Goal: Task Accomplishment & Management: Manage account settings

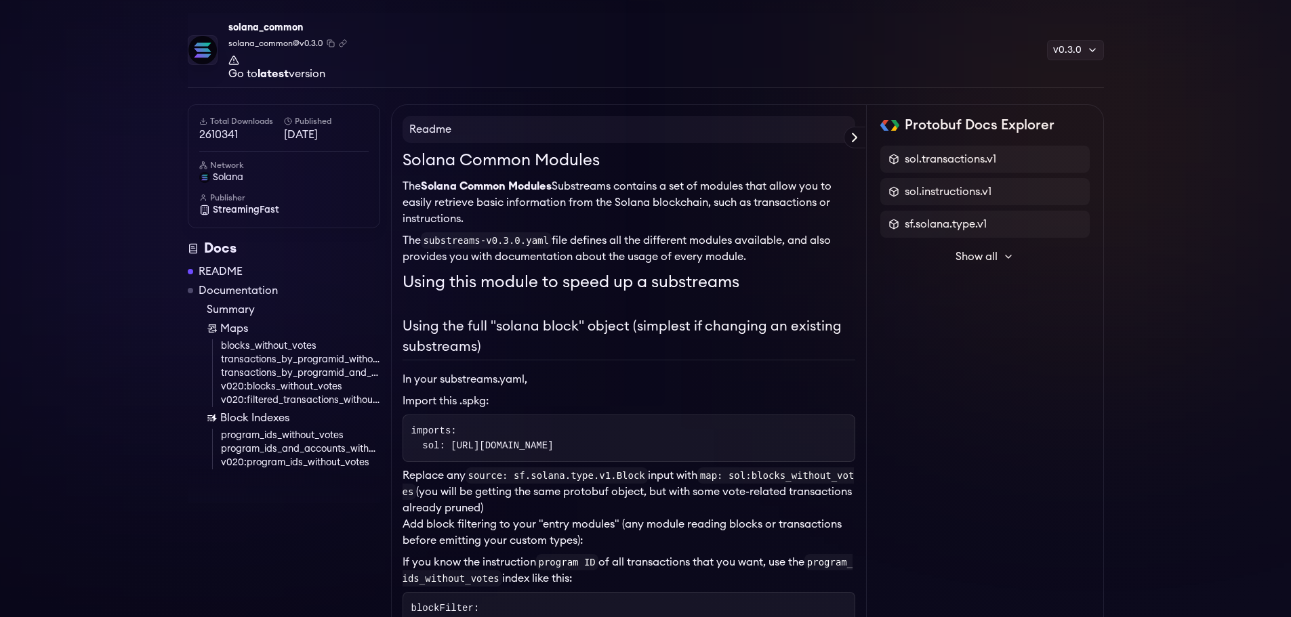
scroll to position [68, 0]
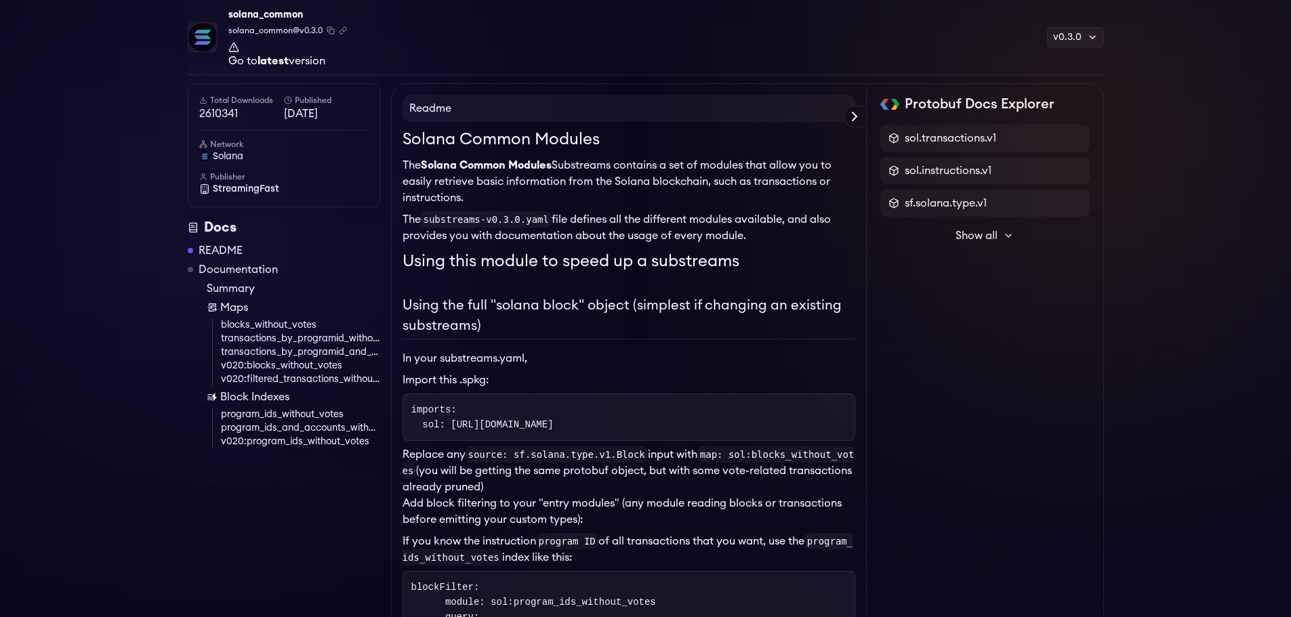
click at [411, 135] on h1 "Solana Common Modules" at bounding box center [628, 139] width 453 height 24
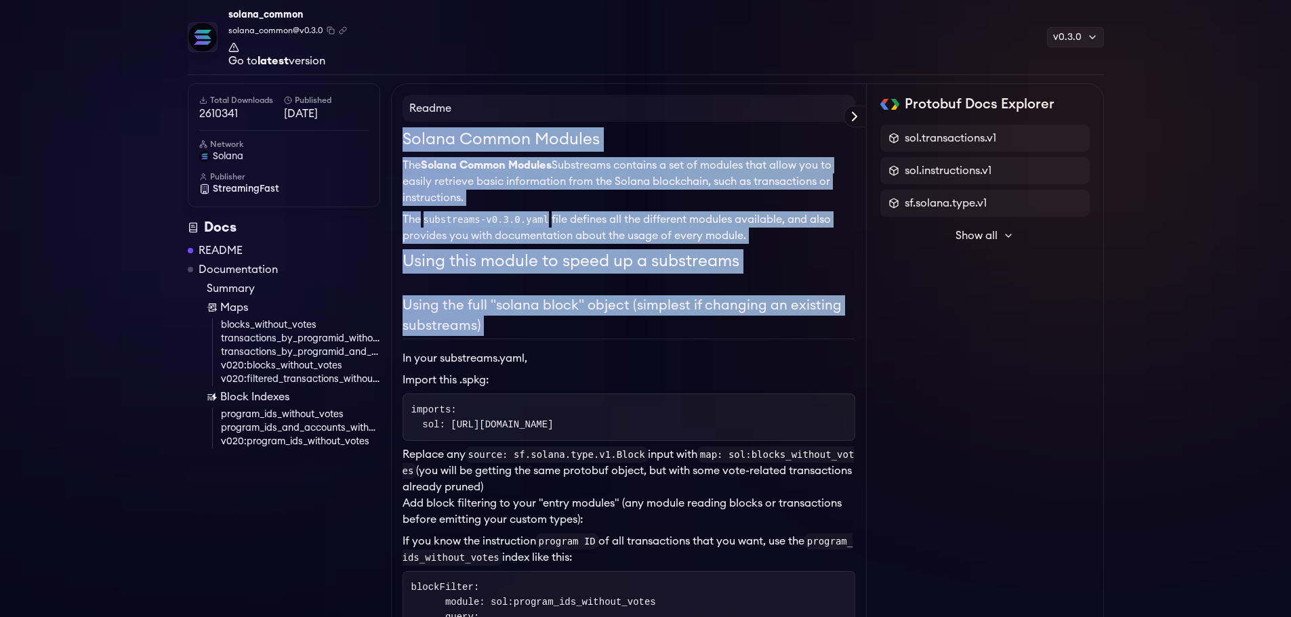
drag, startPoint x: 411, startPoint y: 135, endPoint x: 470, endPoint y: 312, distance: 186.4
copy div "Solana Common Modules The Solana Common Modules Substreams contains a set of mo…"
click at [591, 323] on h2 "Using the full "solana block" object (simplest if changing an existing substrea…" at bounding box center [628, 317] width 453 height 44
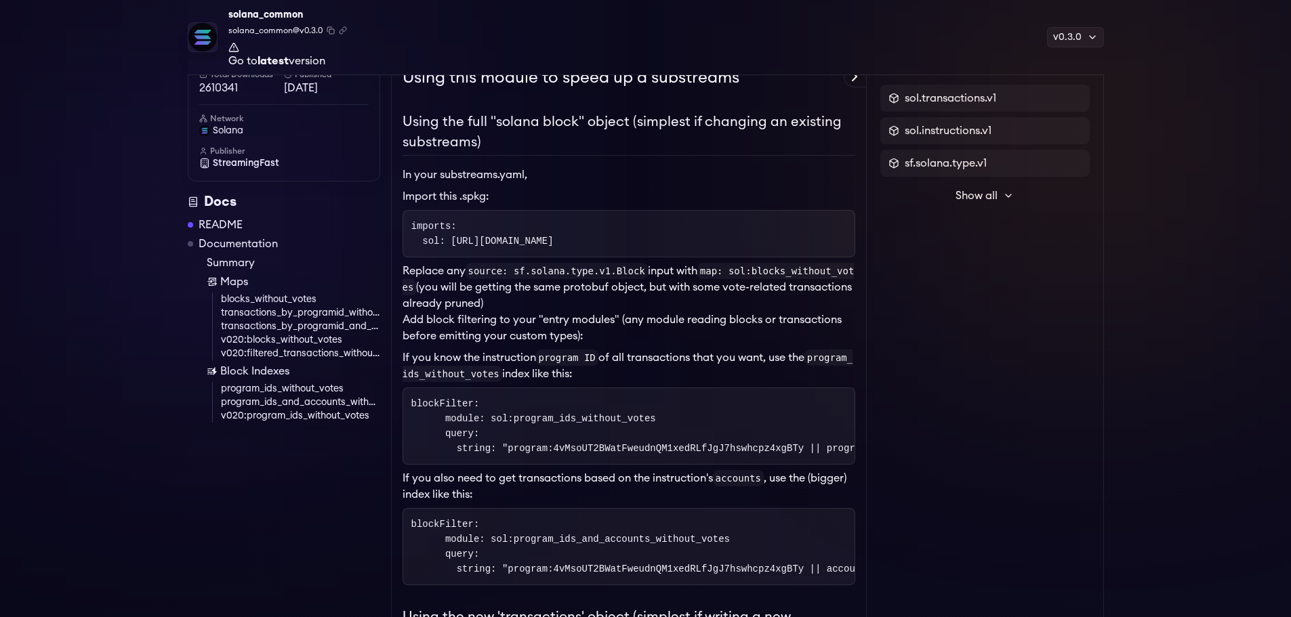
scroll to position [271, 0]
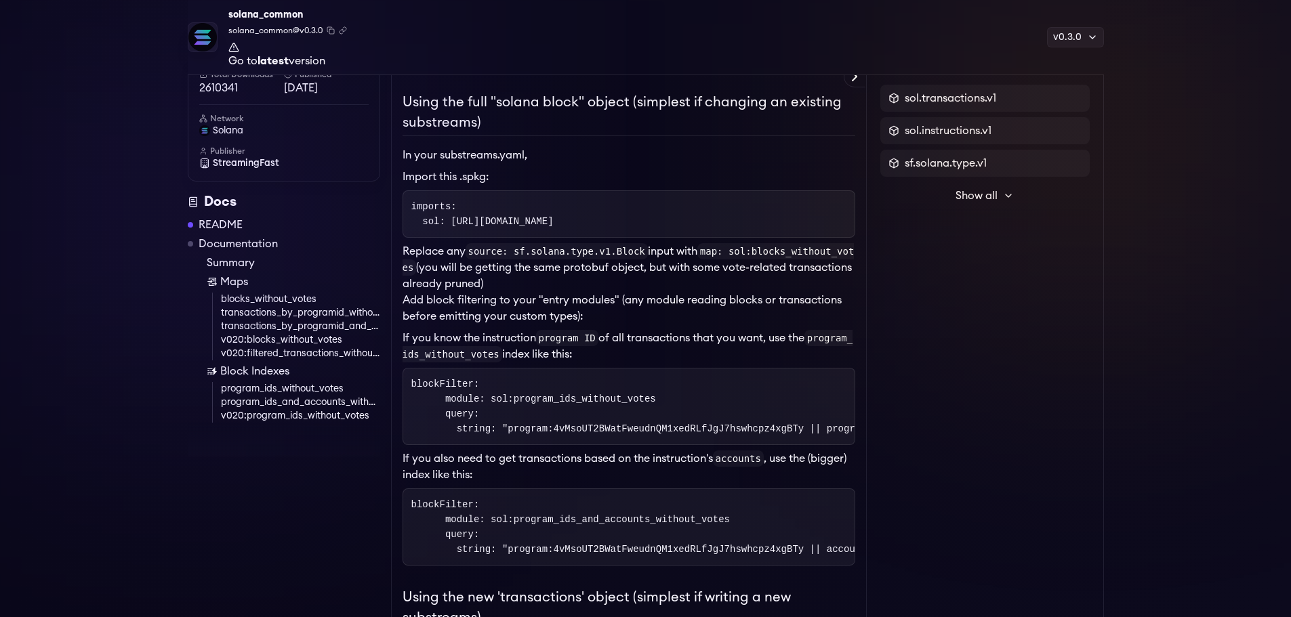
click at [411, 249] on p "Replace any source: sf.solana.type.v1.Block input with map: sol:blocks_without_…" at bounding box center [628, 267] width 453 height 49
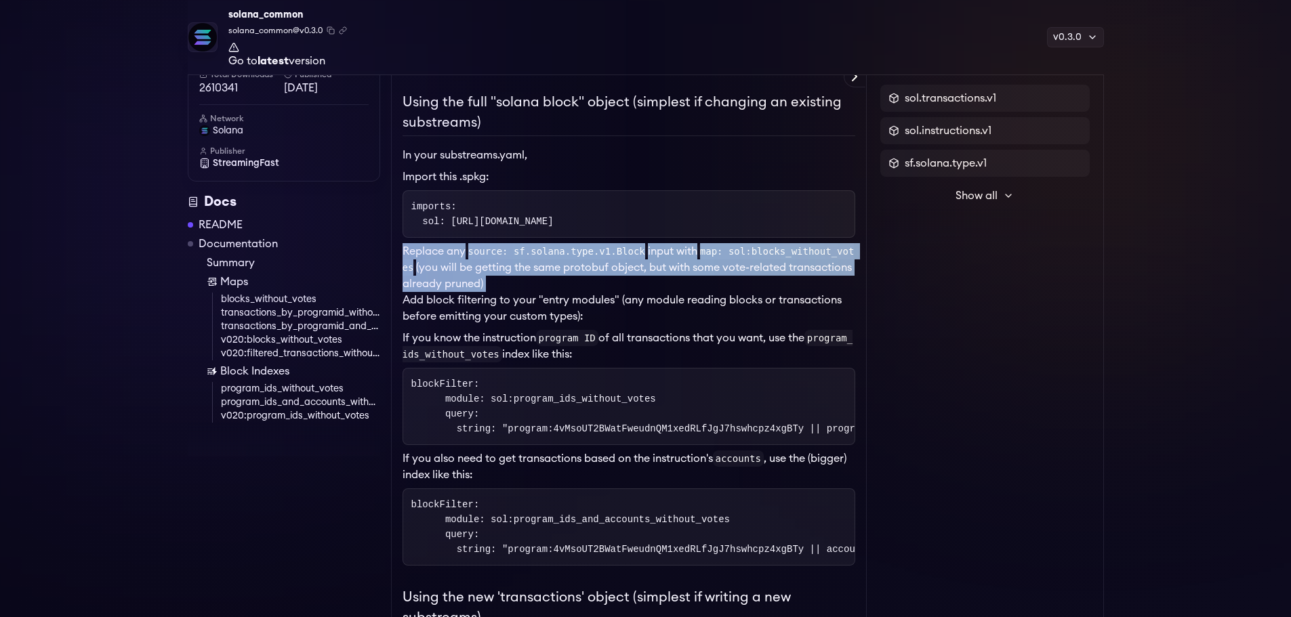
click at [411, 249] on p "Replace any source: sf.solana.type.v1.Block input with map: sol:blocks_without_…" at bounding box center [628, 267] width 453 height 49
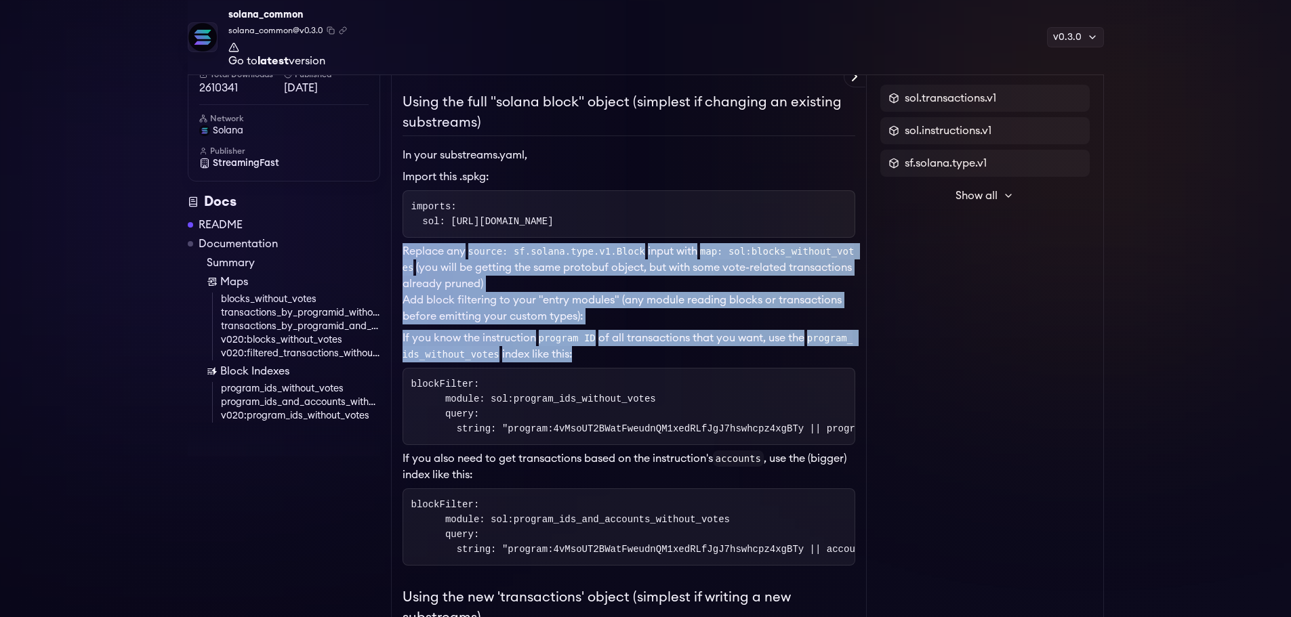
drag, startPoint x: 411, startPoint y: 249, endPoint x: 598, endPoint y: 344, distance: 208.8
copy div "Replace any source: sf.solana.type.v1.Block input with map: sol:blocks_without_…"
click at [759, 346] on p "If you know the instruction program ID of all transactions that you want, use t…" at bounding box center [628, 346] width 453 height 33
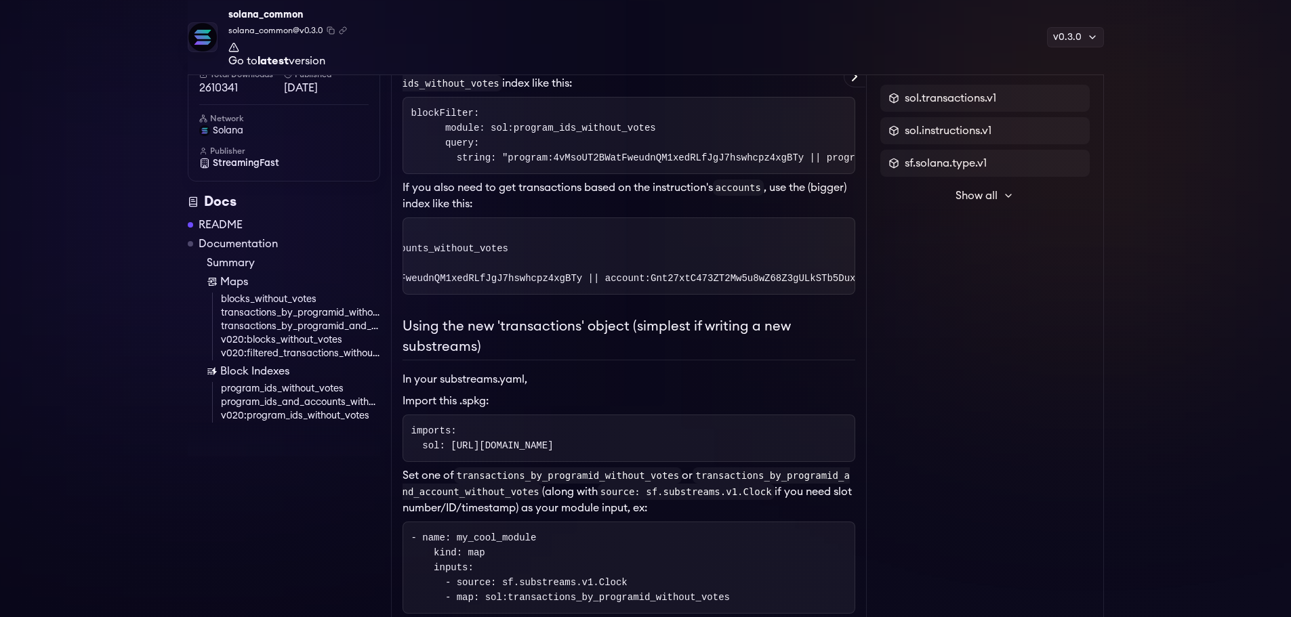
scroll to position [0, 0]
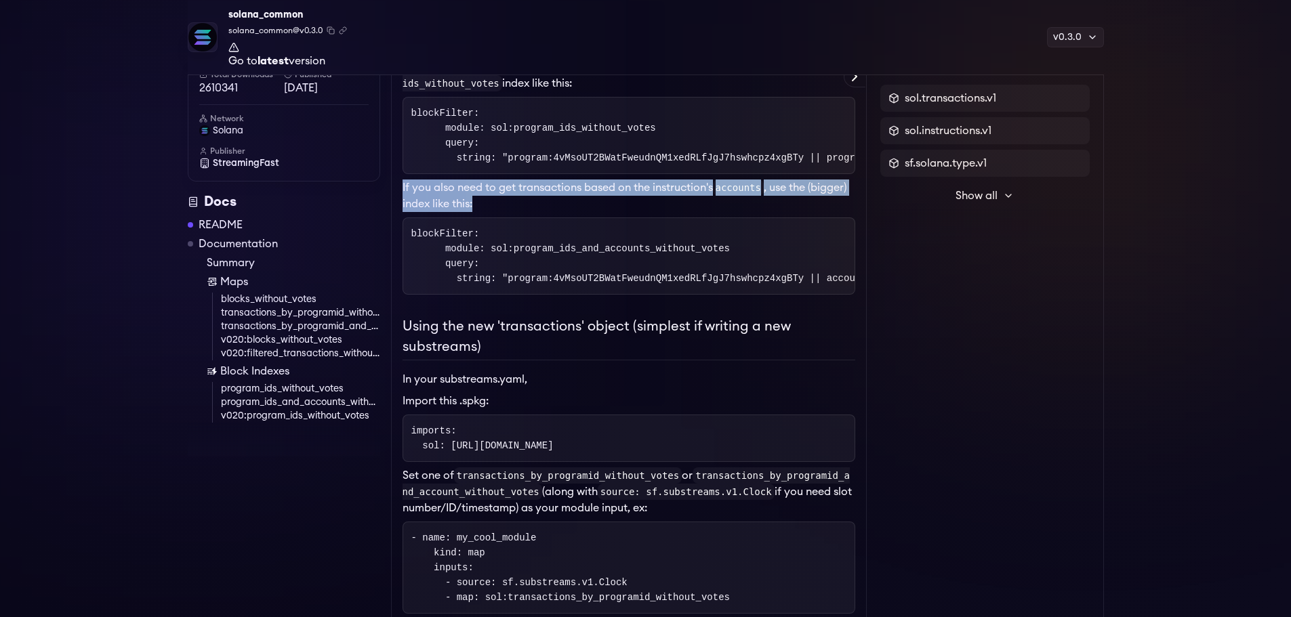
drag, startPoint x: 493, startPoint y: 214, endPoint x: 394, endPoint y: 201, distance: 100.4
copy p "If you also need to get transactions based on the instruction's accounts , use …"
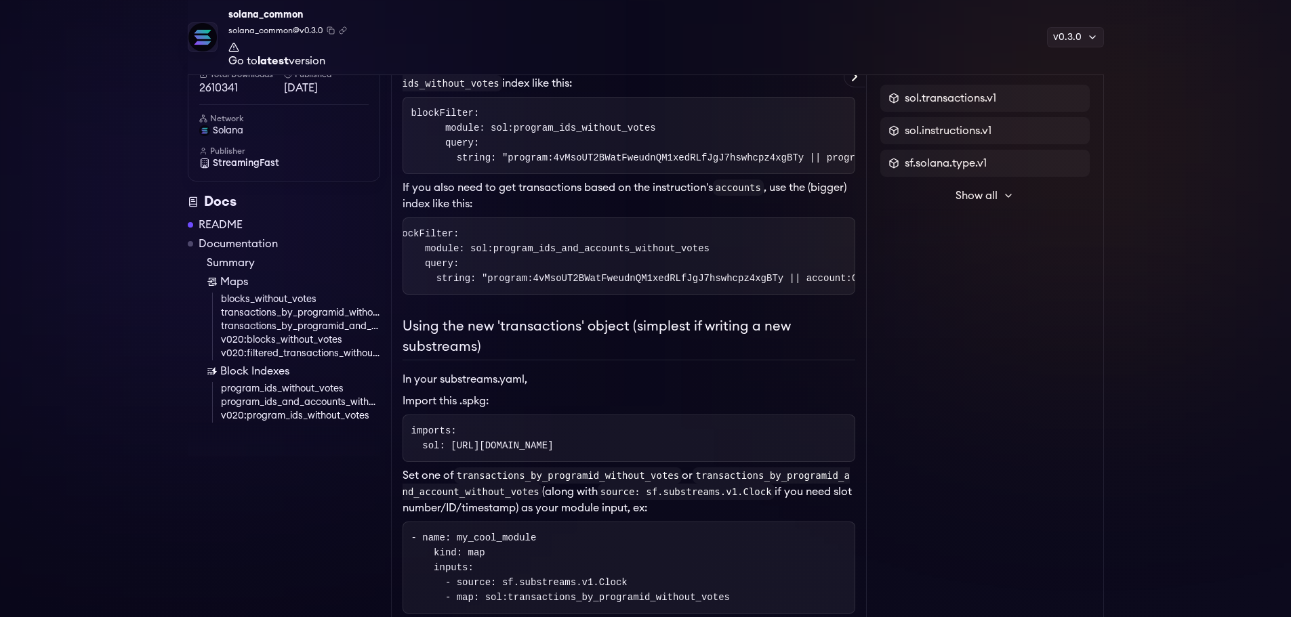
click at [544, 294] on pre "blockFilter: module: sol:program_ids_and_accounts_without_votes query: string: …" at bounding box center [628, 255] width 453 height 77
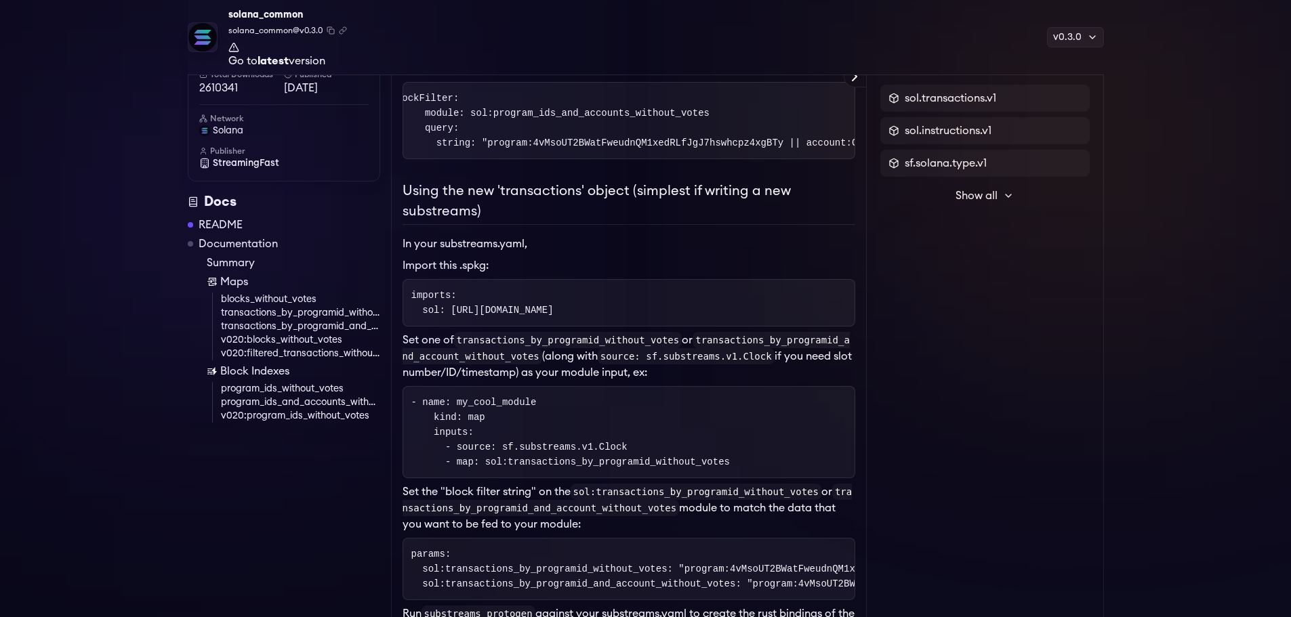
scroll to position [610, 0]
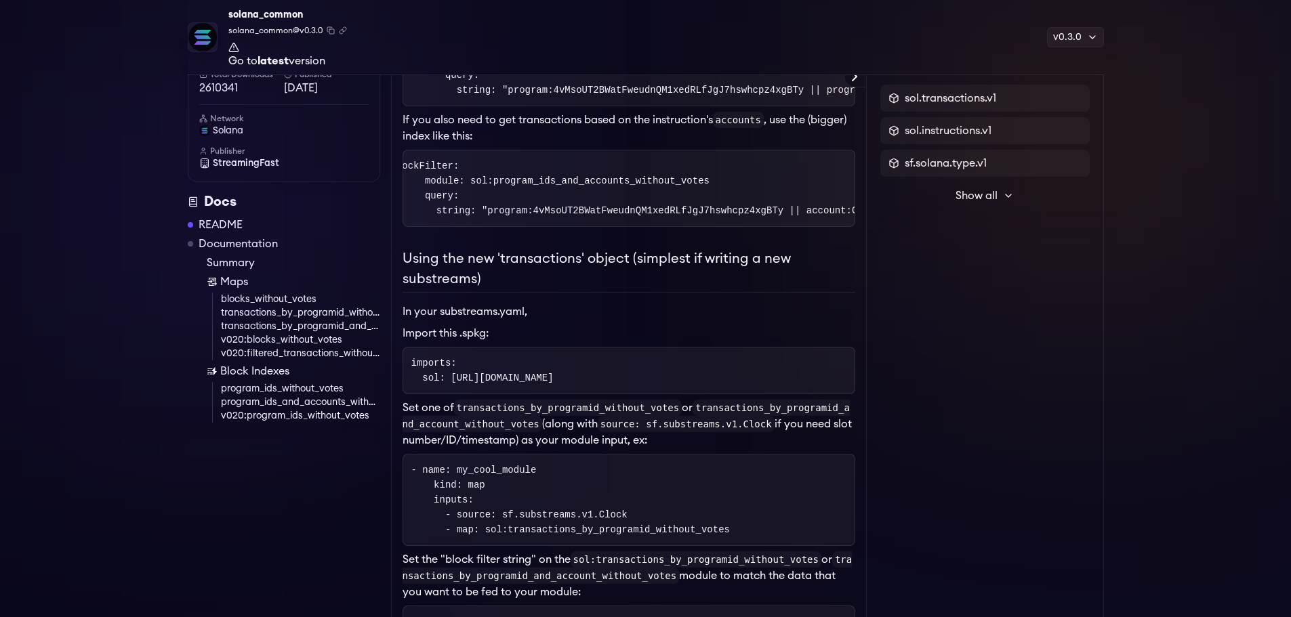
click at [692, 132] on p "If you also need to get transactions based on the instruction's accounts , use …" at bounding box center [628, 128] width 453 height 33
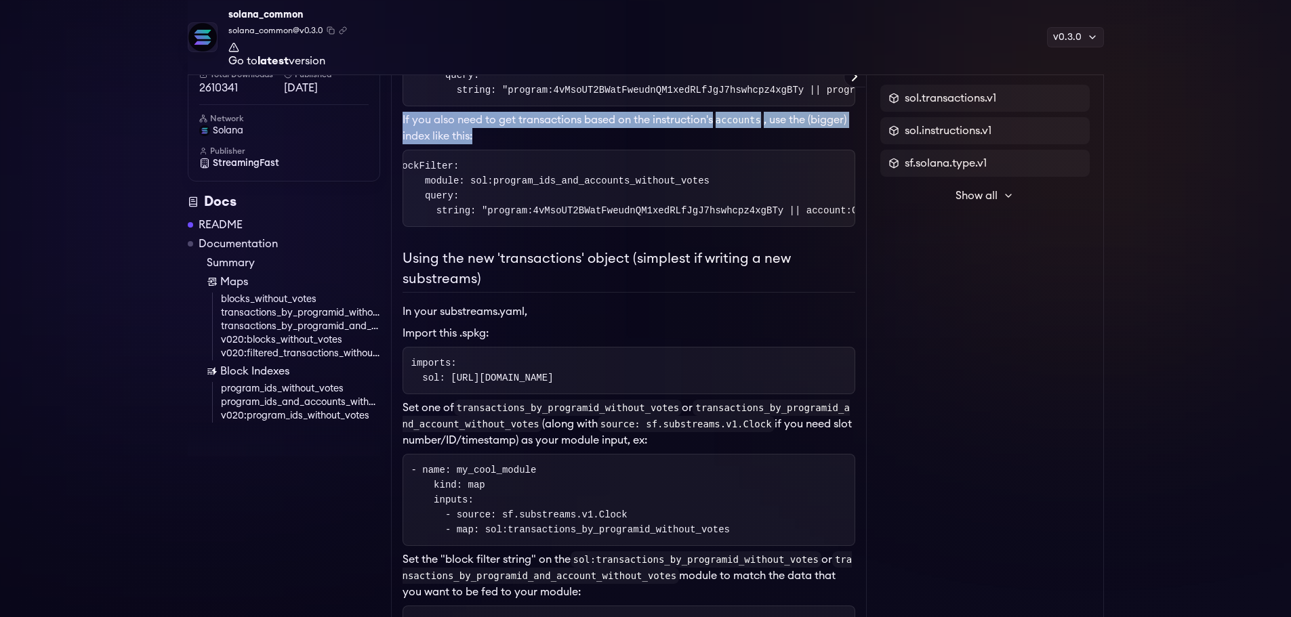
click at [692, 132] on p "If you also need to get transactions based on the instruction's accounts , use …" at bounding box center [628, 128] width 453 height 33
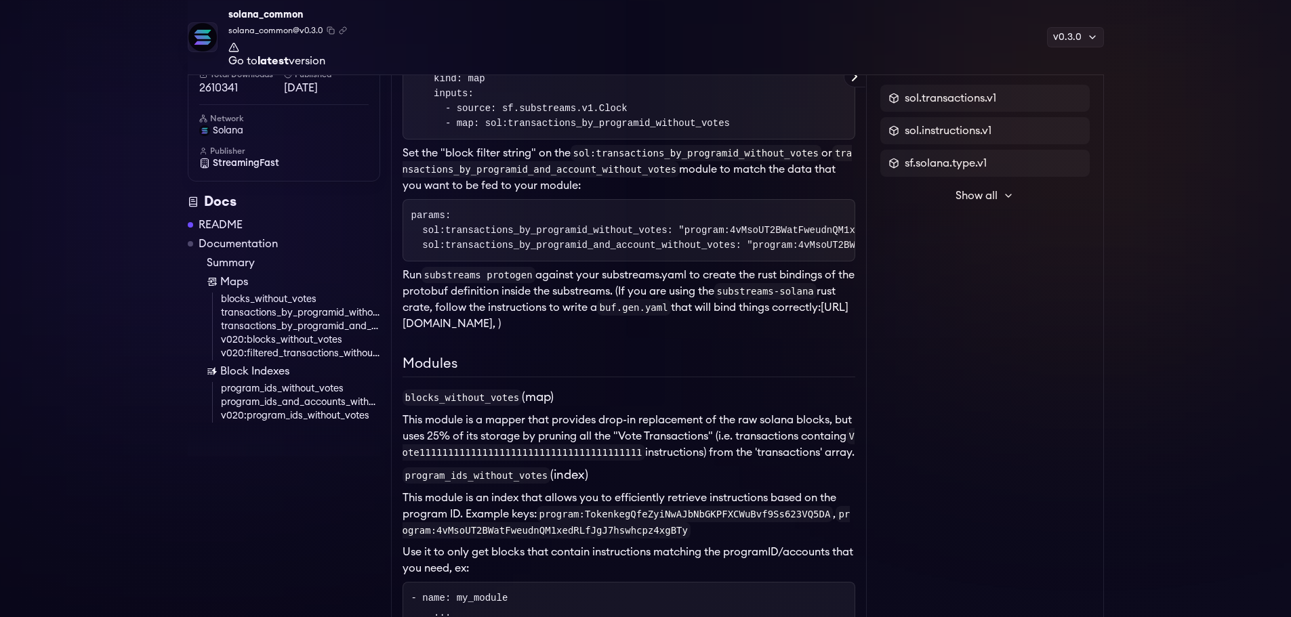
scroll to position [1084, 0]
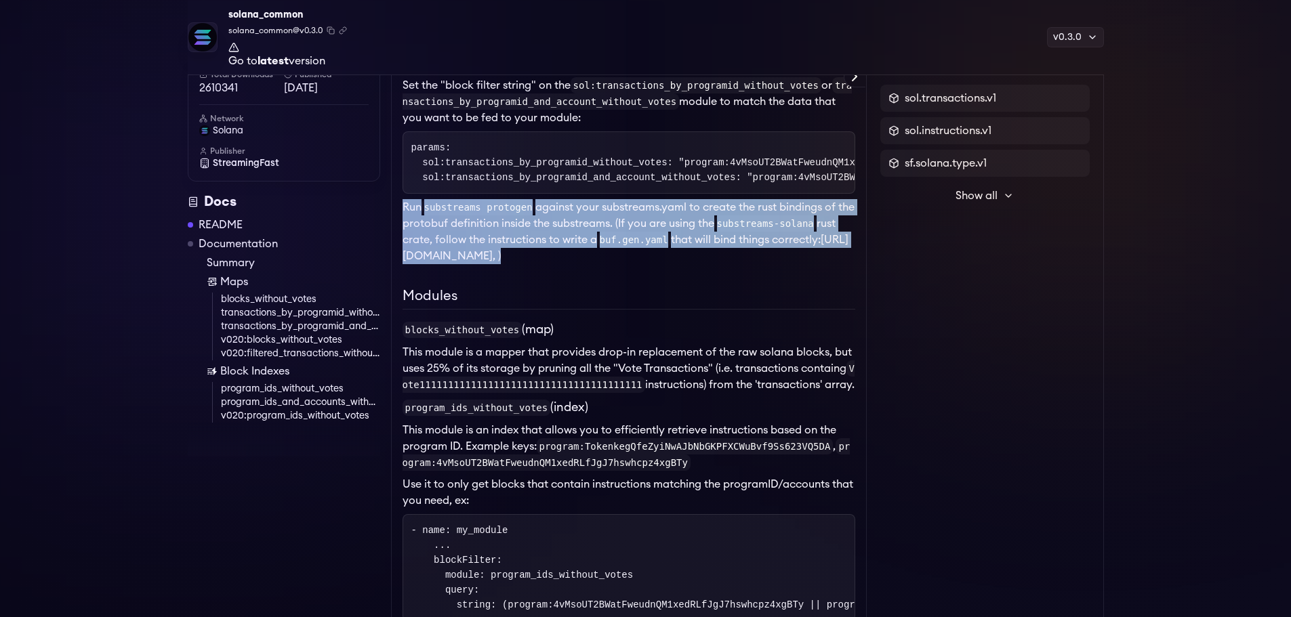
drag, startPoint x: 711, startPoint y: 277, endPoint x: 400, endPoint y: 220, distance: 316.2
copy li "Run substreams protogen against your substreams.yaml to create the rust binding…"
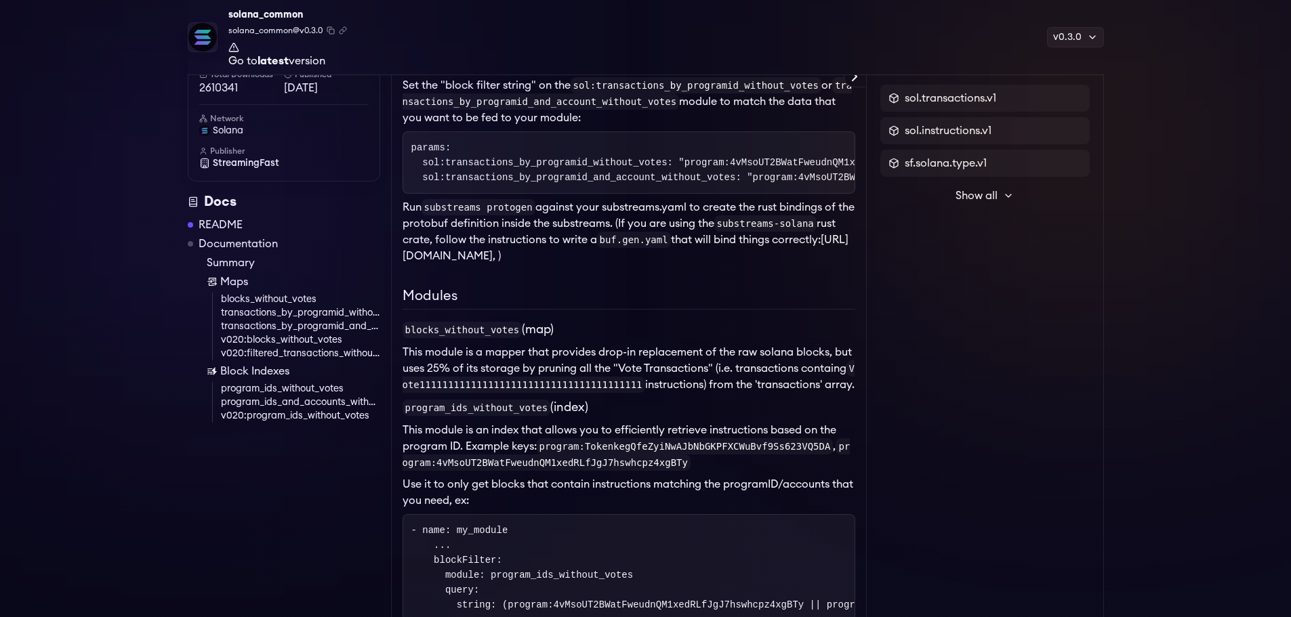
click at [683, 296] on div "Solana Common Modules The Solana Common Modules Substreams contains a set of mo…" at bounding box center [628, 90] width 453 height 1959
click at [466, 183] on code "params: sol:transactions_by_programid_without_votes: "program:4vMsoUT2BWatFweud…" at bounding box center [1057, 162] width 1292 height 41
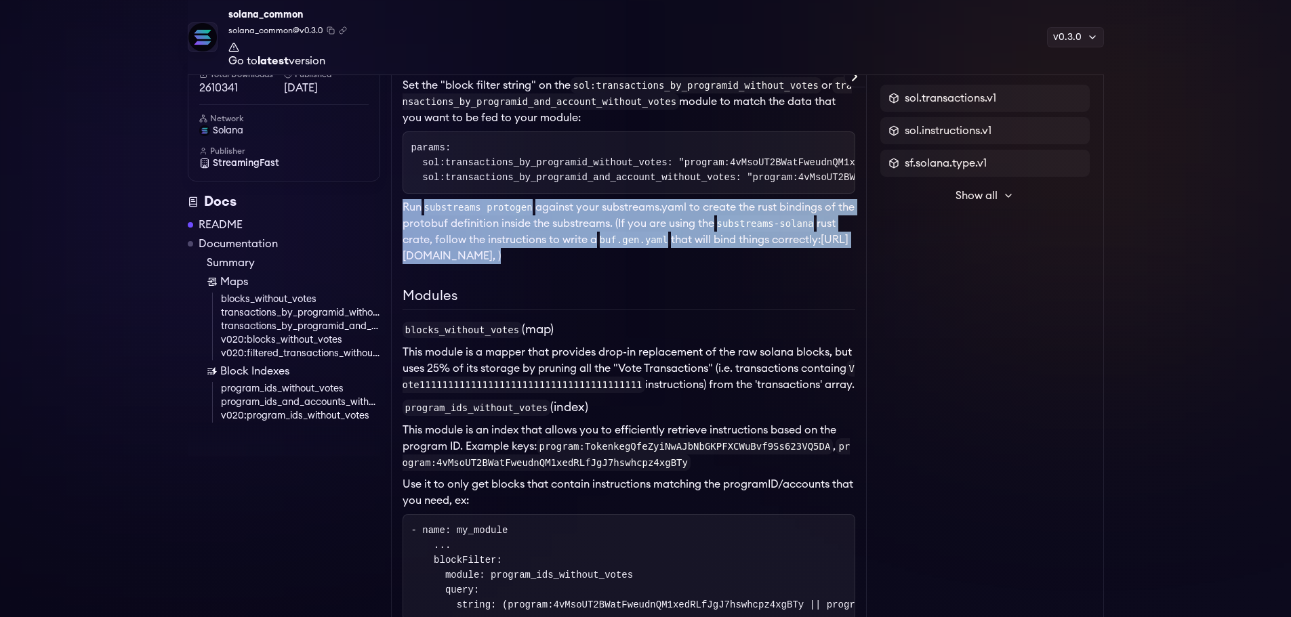
drag, startPoint x: 707, startPoint y: 275, endPoint x: 396, endPoint y: 233, distance: 313.1
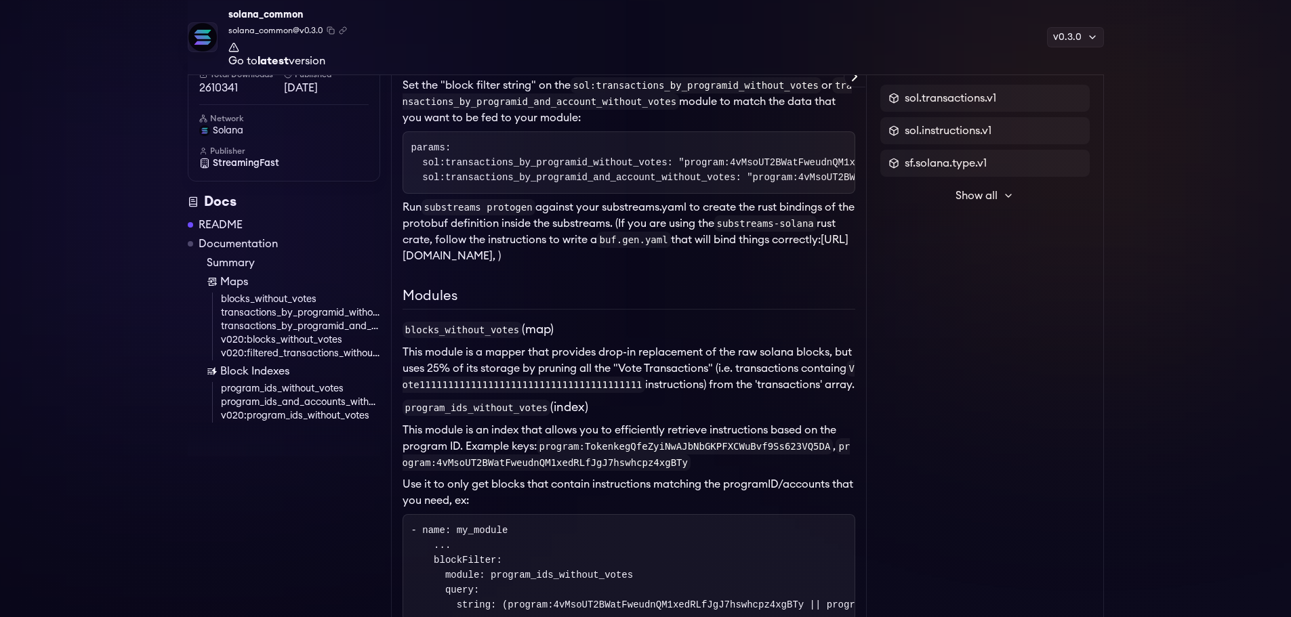
click at [722, 299] on div "Solana Common Modules The Solana Common Modules Substreams contains a set of mo…" at bounding box center [628, 90] width 453 height 1959
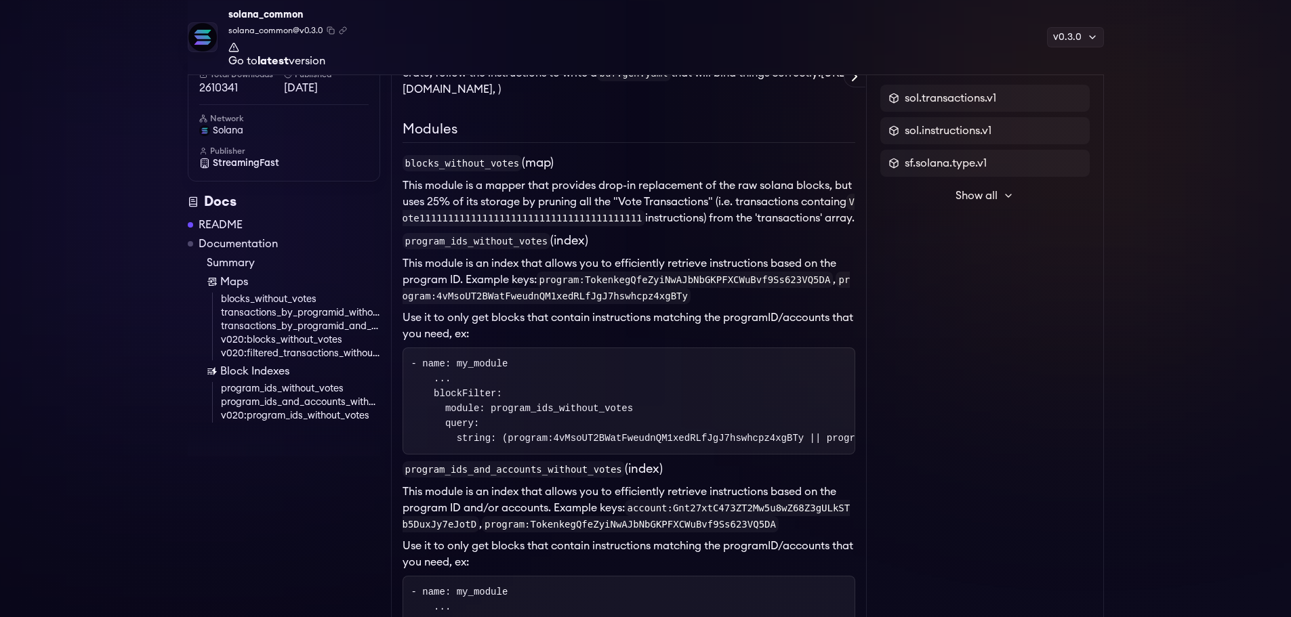
scroll to position [1220, 0]
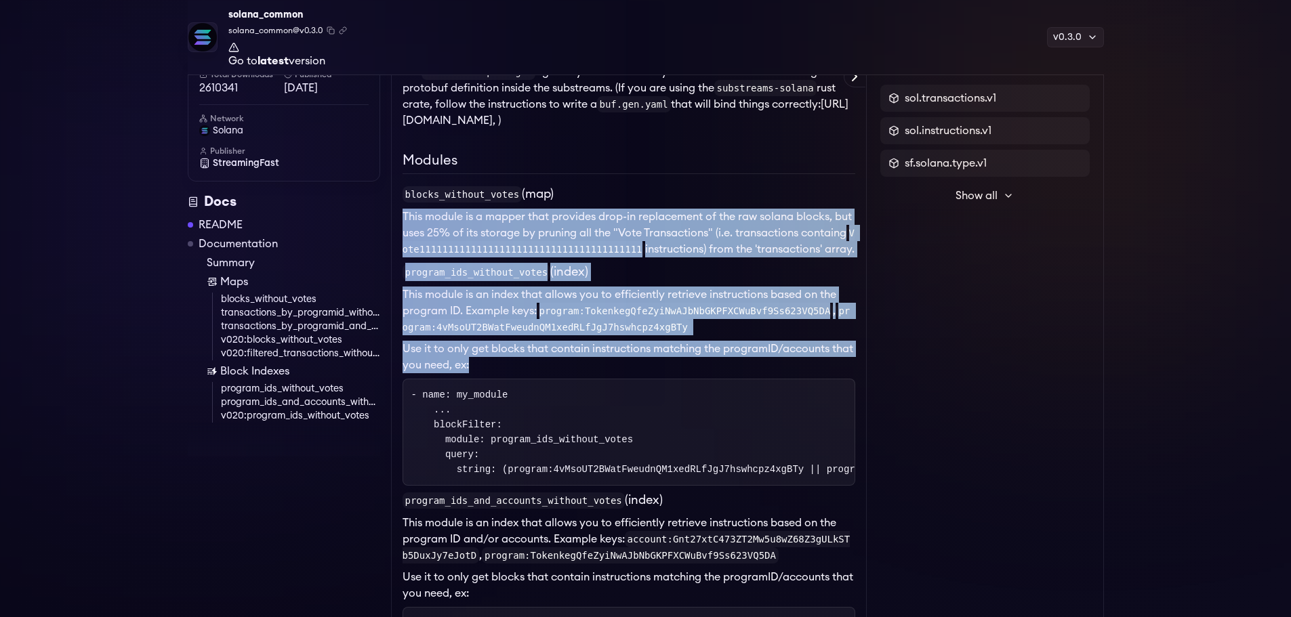
drag, startPoint x: 528, startPoint y: 388, endPoint x: 402, endPoint y: 228, distance: 203.2
copy div "This module is a mapper that provides drop-in replacement of the raw solana blo…"
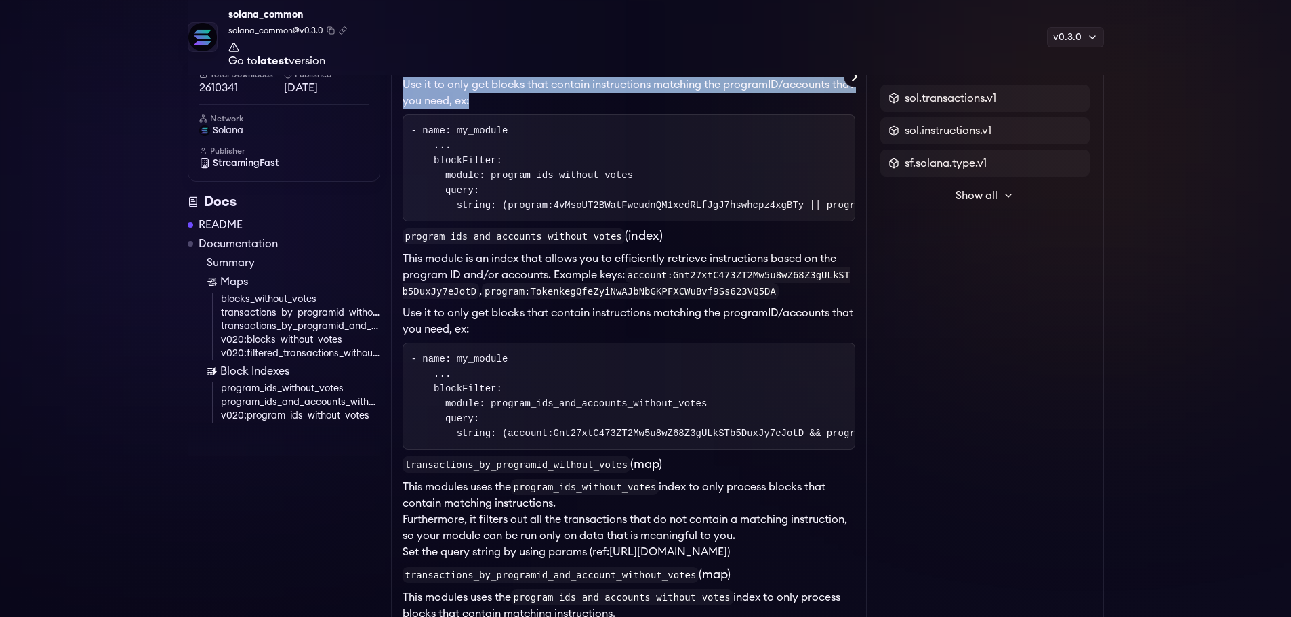
scroll to position [1558, 0]
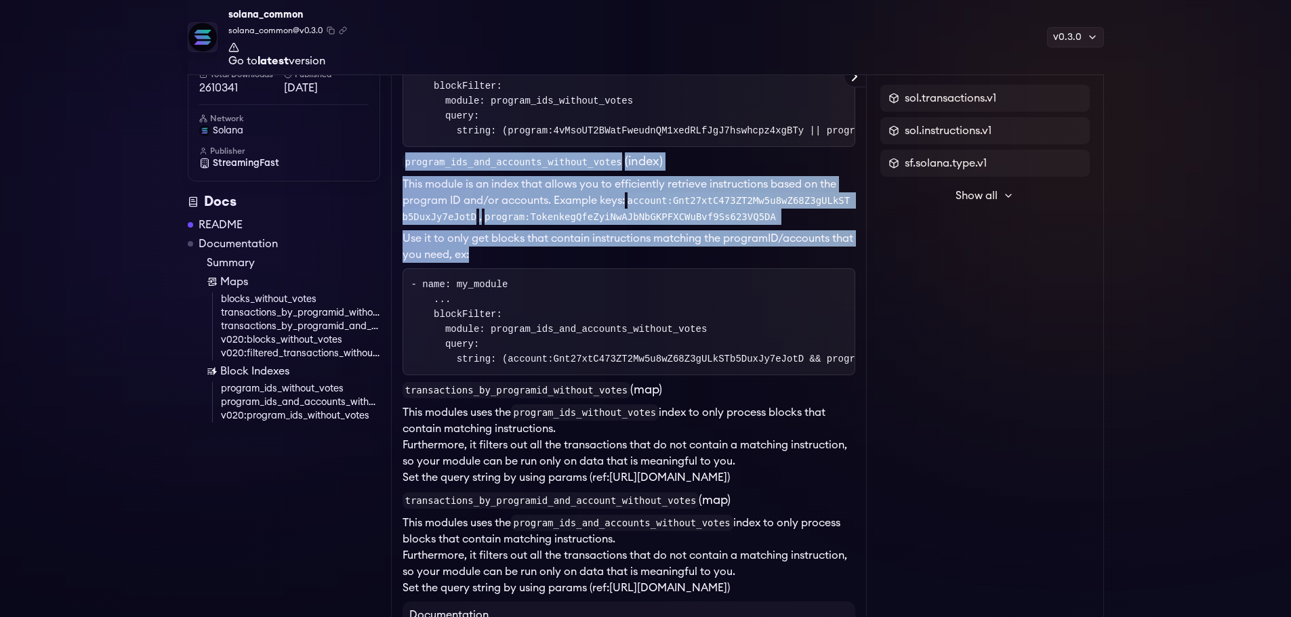
drag, startPoint x: 510, startPoint y: 283, endPoint x: 402, endPoint y: 190, distance: 142.6
copy div "program_ids_and_accounts_without_votes (index) This module is an index that all…"
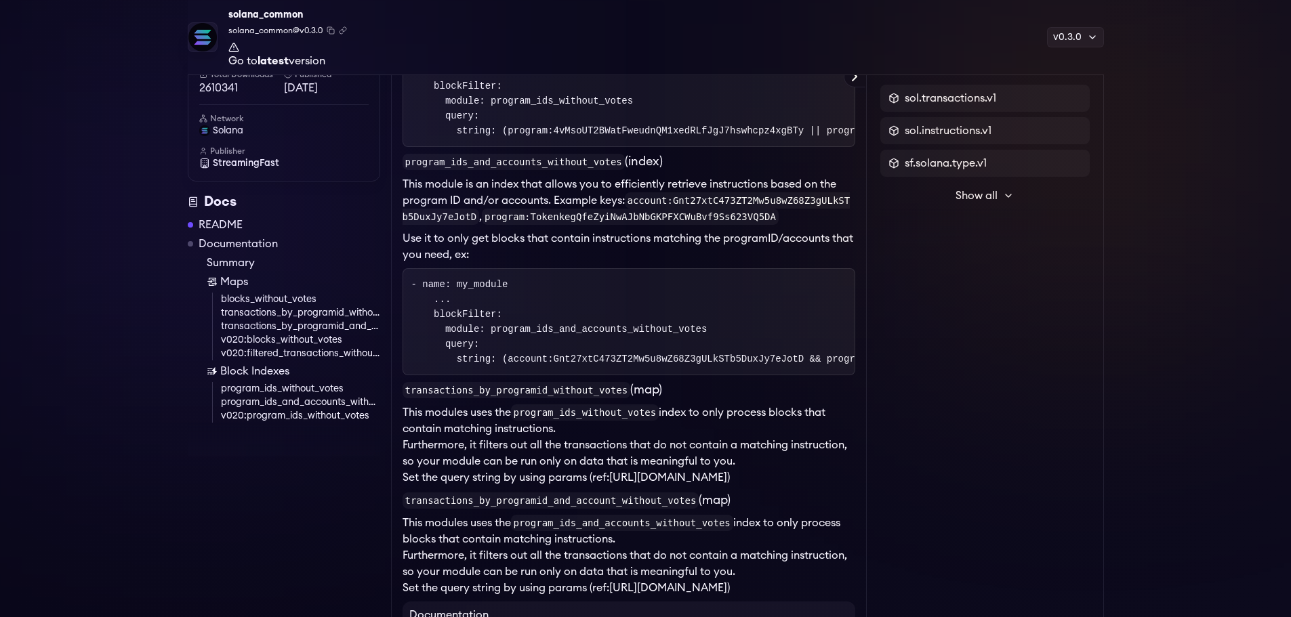
click at [938, 287] on div "Protobuf Docs Explorer sol.transactions.v1 sol.instructions.v1 sf.solana.type.v…" at bounding box center [985, 527] width 237 height 3869
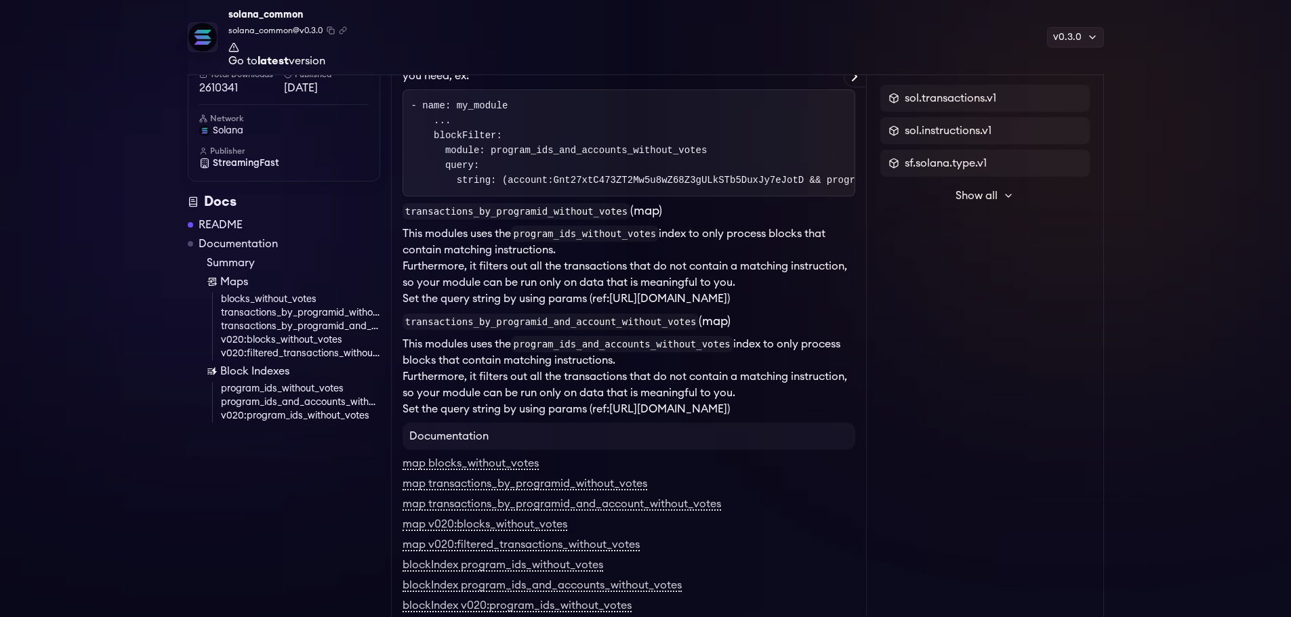
scroll to position [1762, 0]
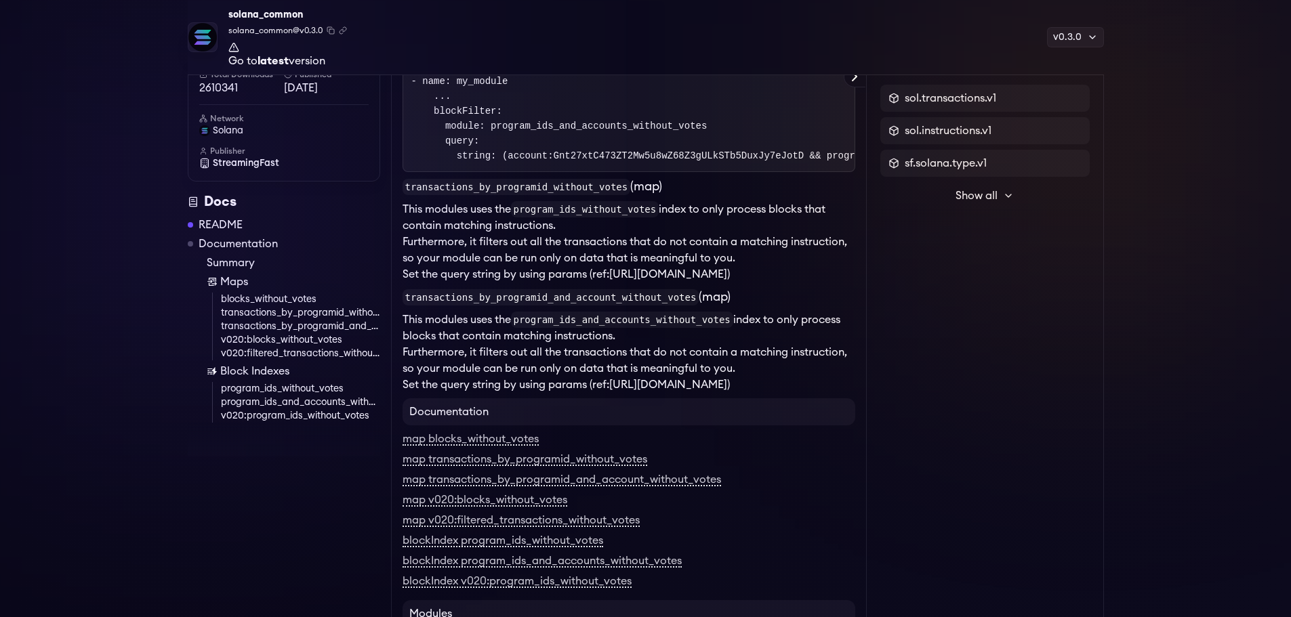
click at [411, 195] on code "transactions_by_programid_without_votes" at bounding box center [516, 187] width 228 height 16
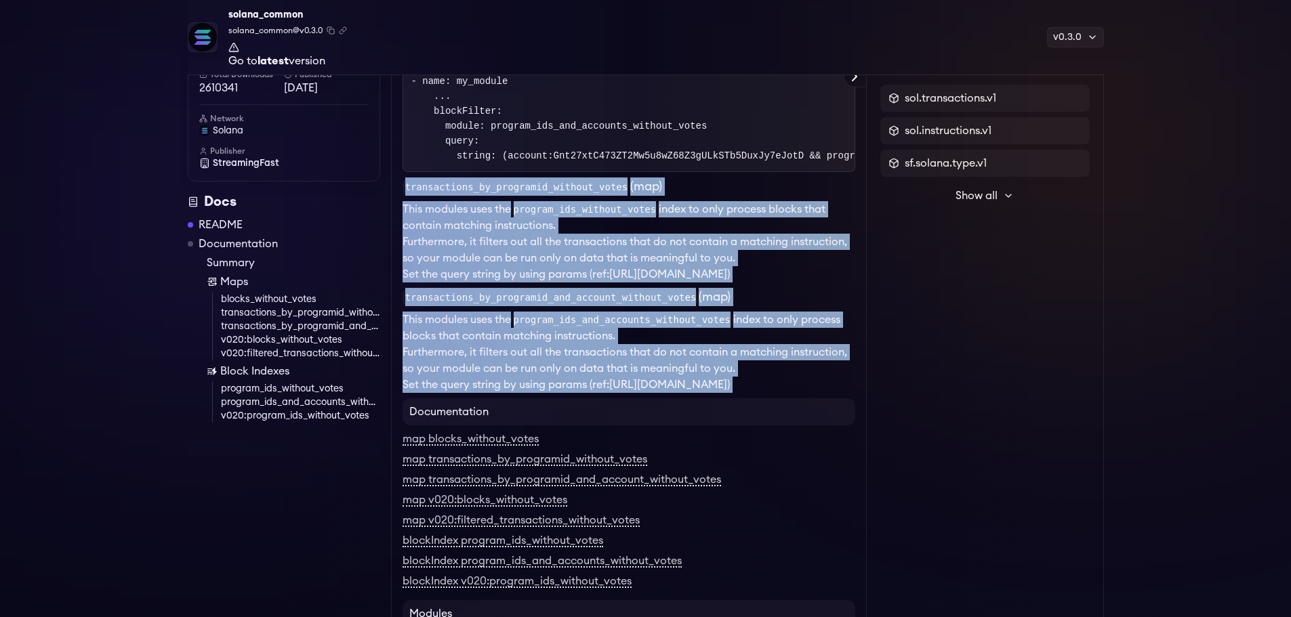
drag, startPoint x: 411, startPoint y: 223, endPoint x: 856, endPoint y: 439, distance: 495.5
click at [856, 439] on div "Readme Solana Common Modules The Solana Common Modules Substreams contains a se…" at bounding box center [629, 323] width 476 height 3869
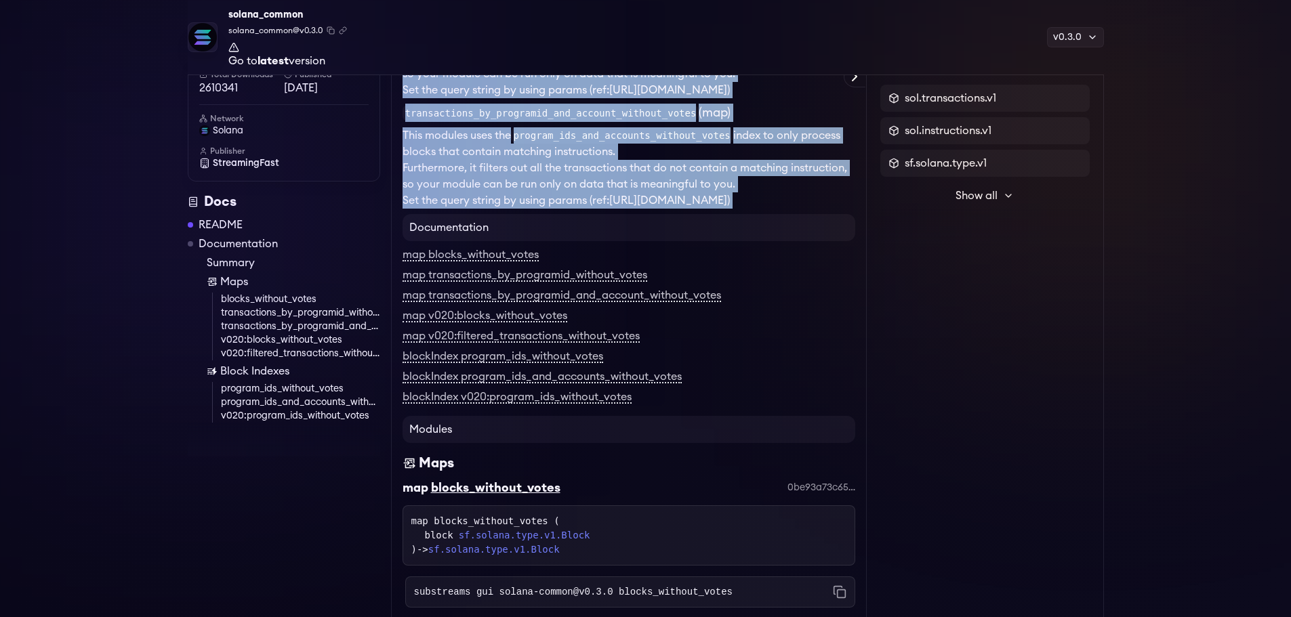
scroll to position [1965, 0]
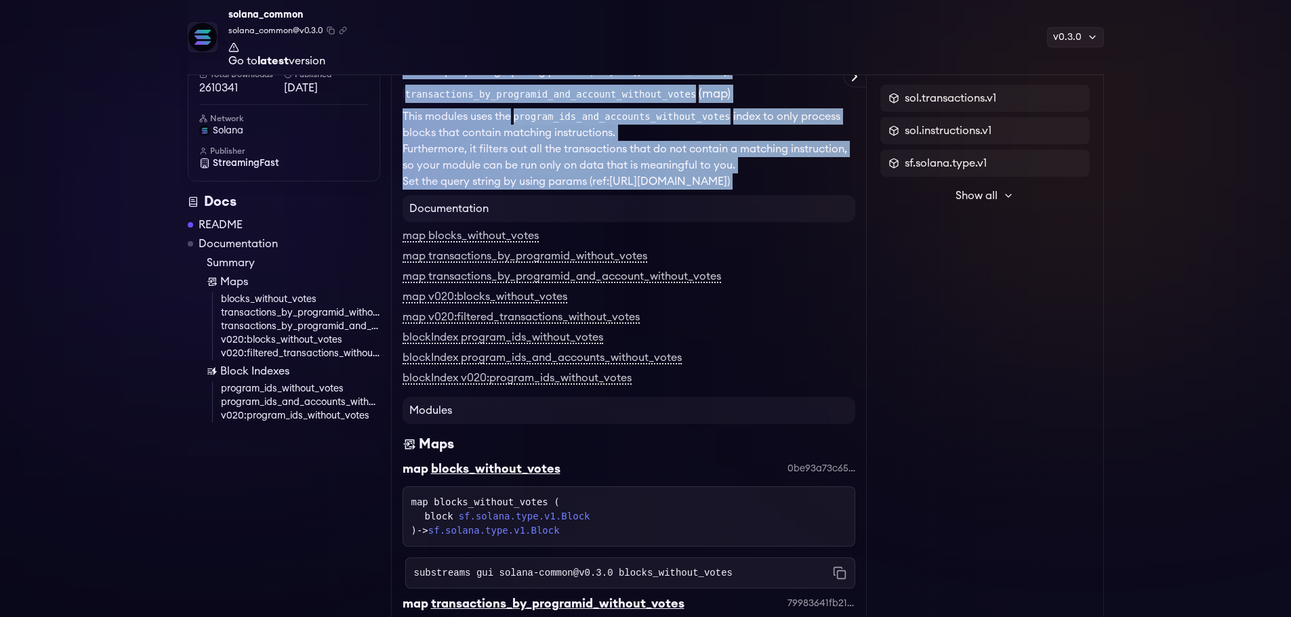
copy div "transactions_by_programid_without_votes (map) This modules uses the program_ids…"
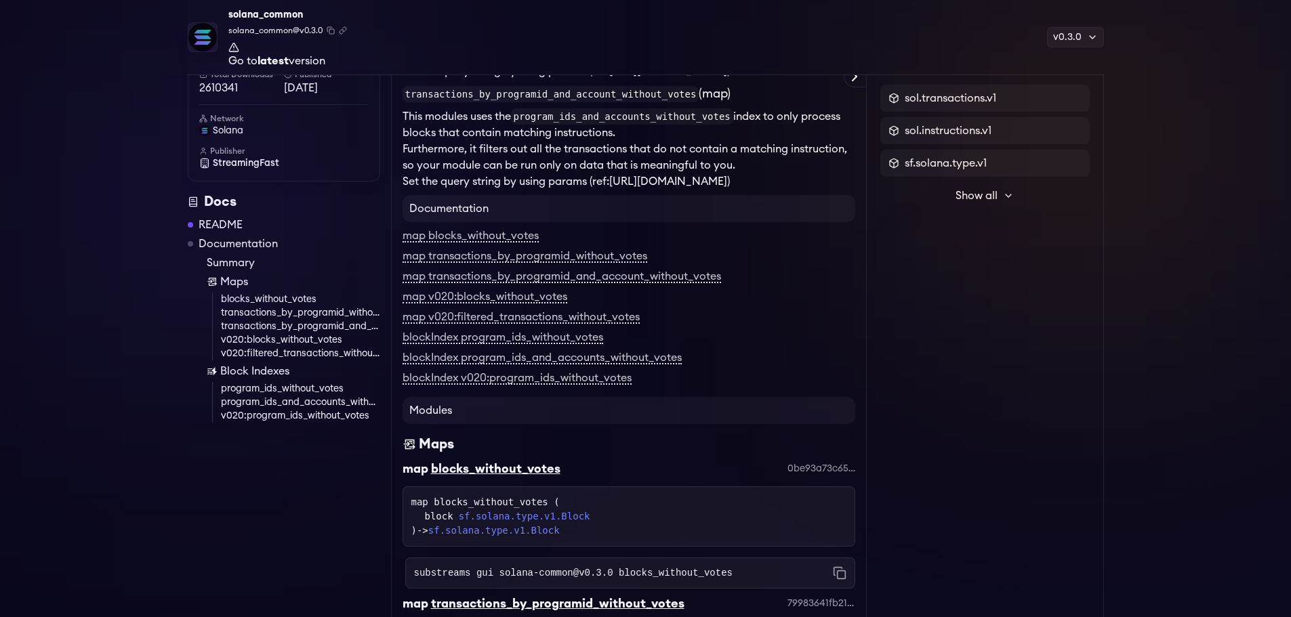
click at [891, 294] on div "Protobuf Docs Explorer sol.transactions.v1 sol.instructions.v1 sf.solana.type.v…" at bounding box center [985, 120] width 237 height 3869
click at [609, 77] on link "[URL][DOMAIN_NAME]" at bounding box center [668, 71] width 118 height 11
click at [518, 222] on h4 "Documentation" at bounding box center [628, 208] width 453 height 27
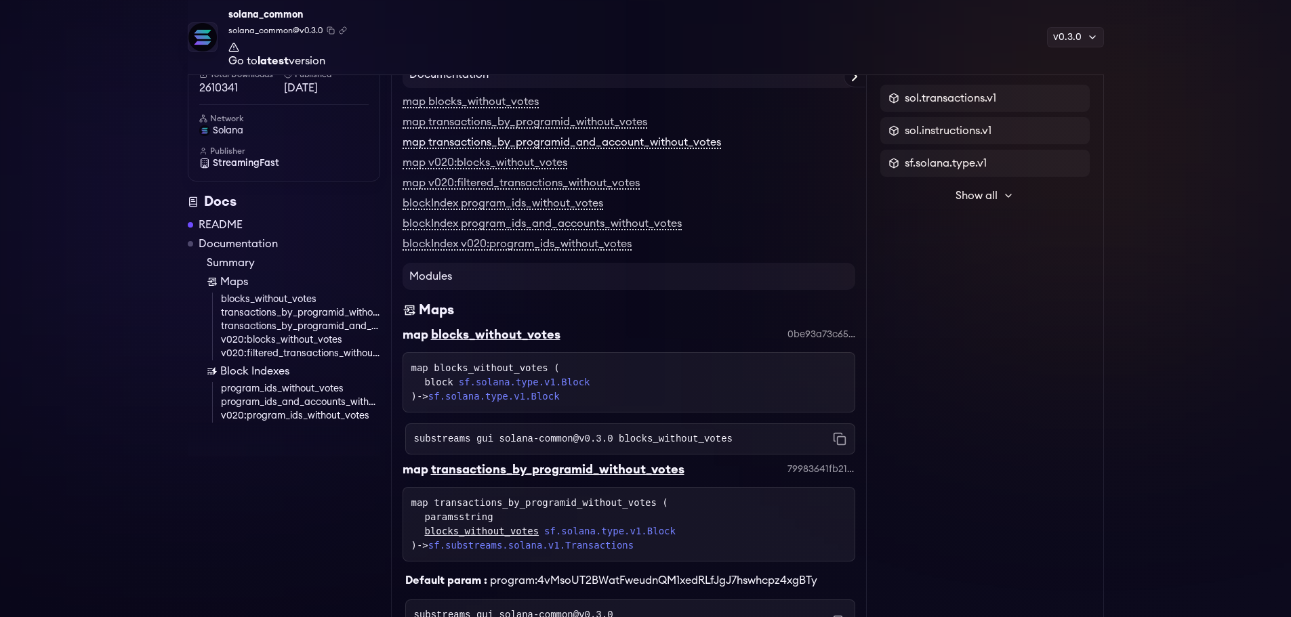
scroll to position [2100, 0]
click at [617, 127] on link "map transactions_by_programid_without_votes" at bounding box center [524, 121] width 245 height 12
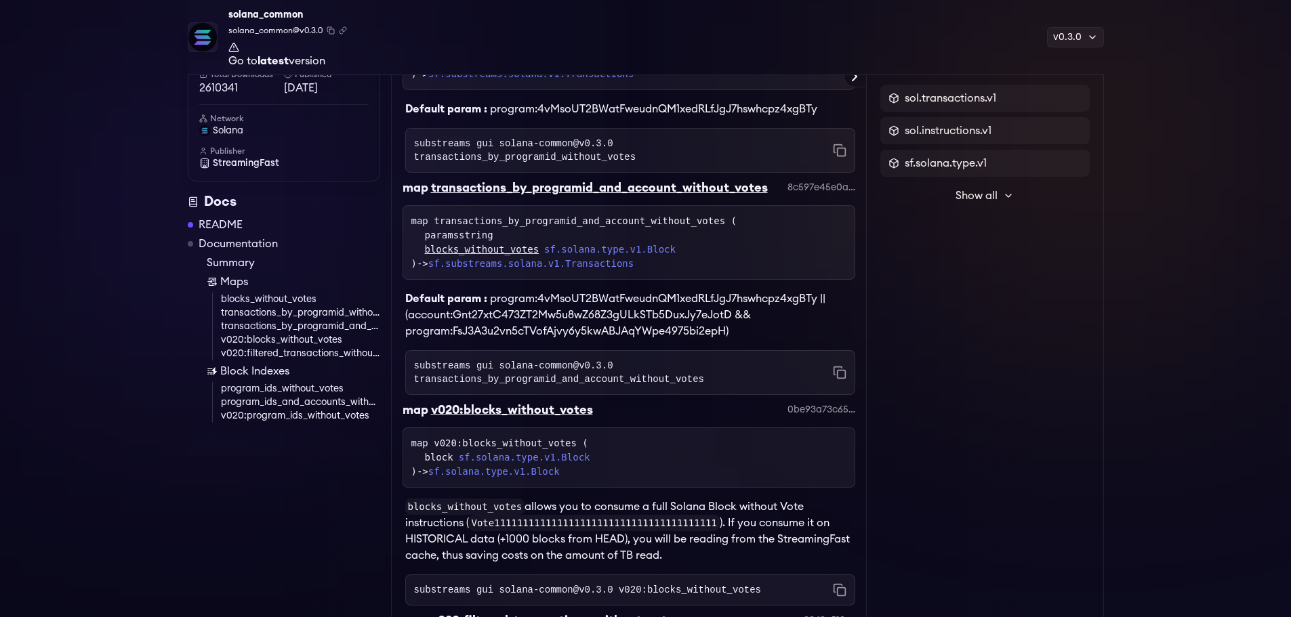
scroll to position [2503, 0]
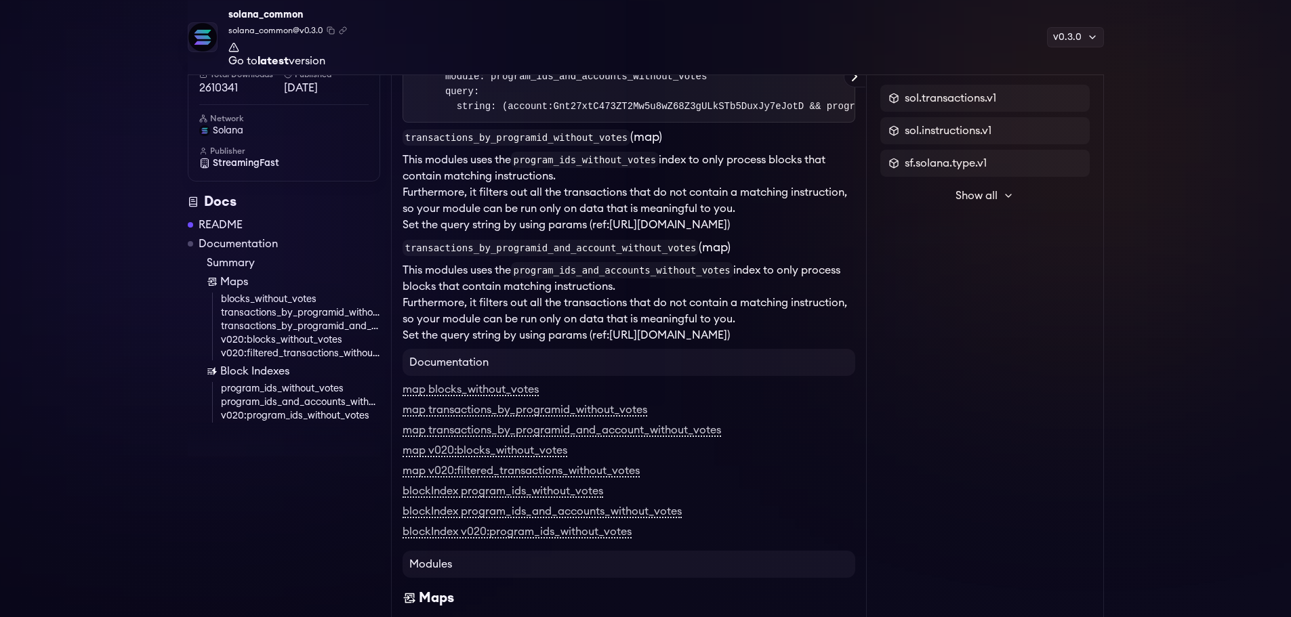
scroll to position [1772, 0]
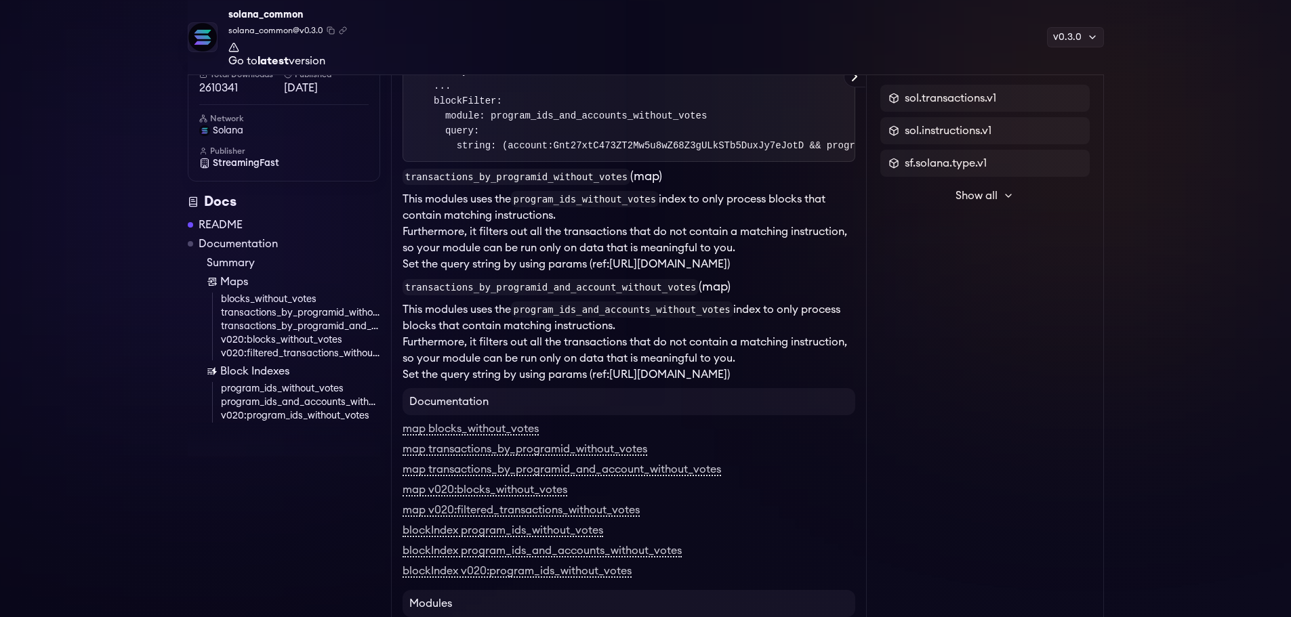
click at [415, 185] on code "transactions_by_programid_without_votes" at bounding box center [516, 177] width 228 height 16
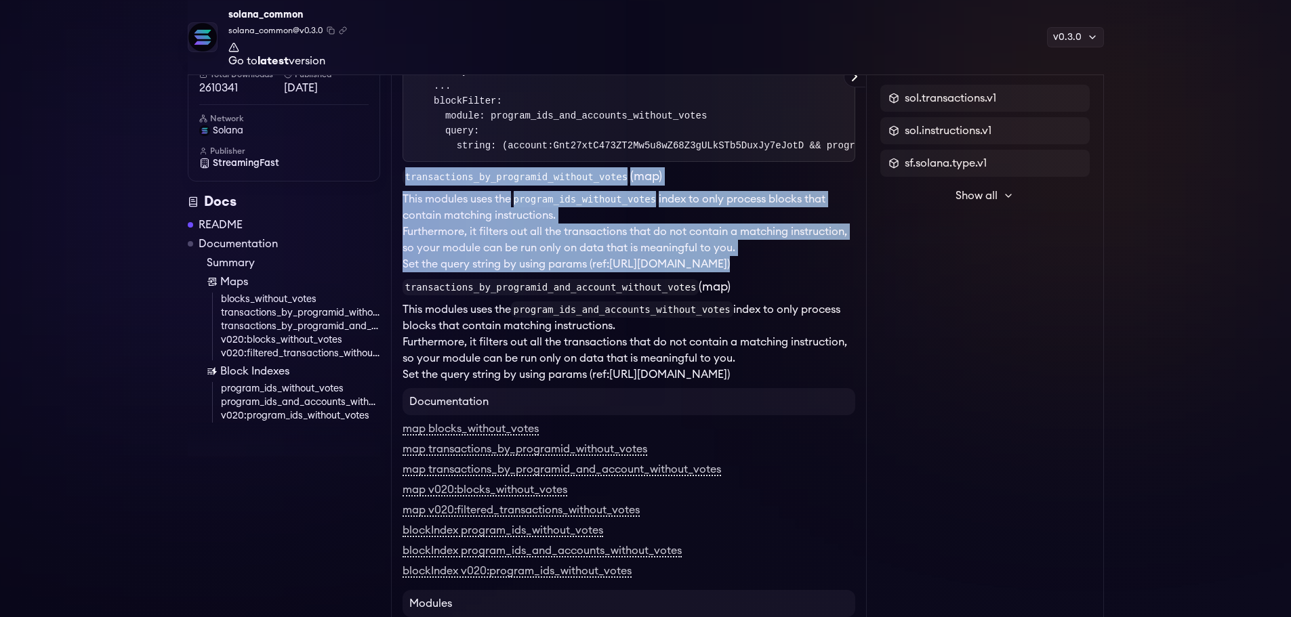
drag, startPoint x: 415, startPoint y: 207, endPoint x: 851, endPoint y: 315, distance: 449.4
click at [691, 256] on li "Furthermore, it filters out all the transactions that do not contain a matching…" at bounding box center [628, 240] width 453 height 33
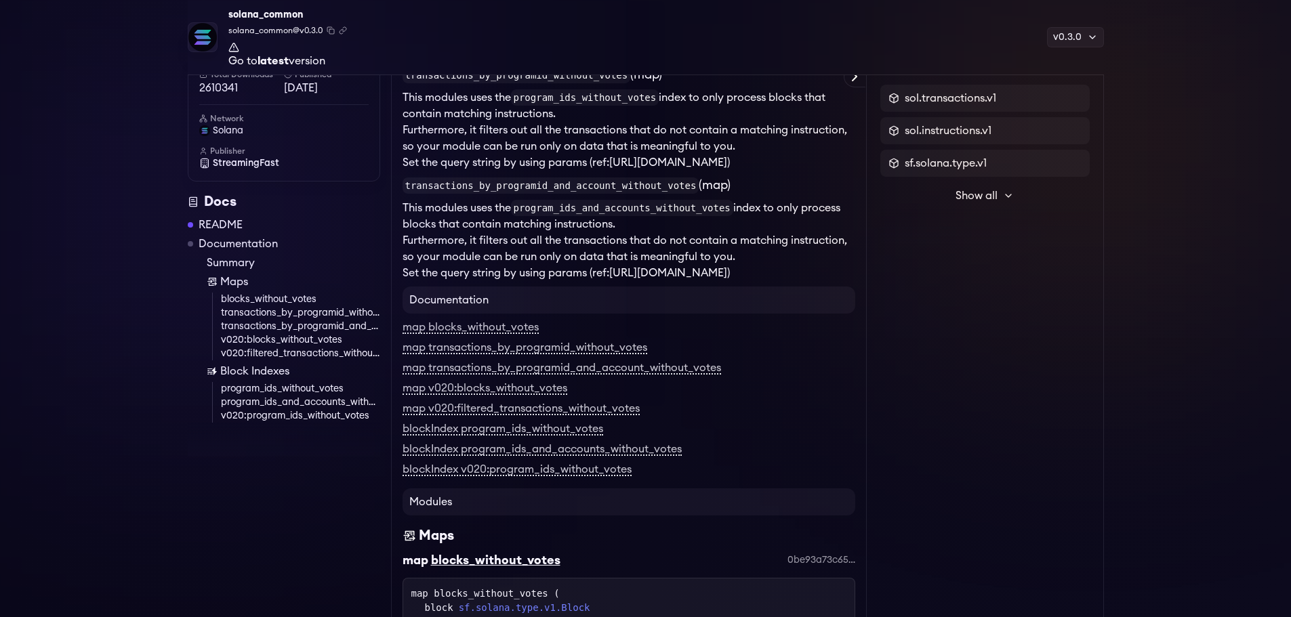
scroll to position [1907, 0]
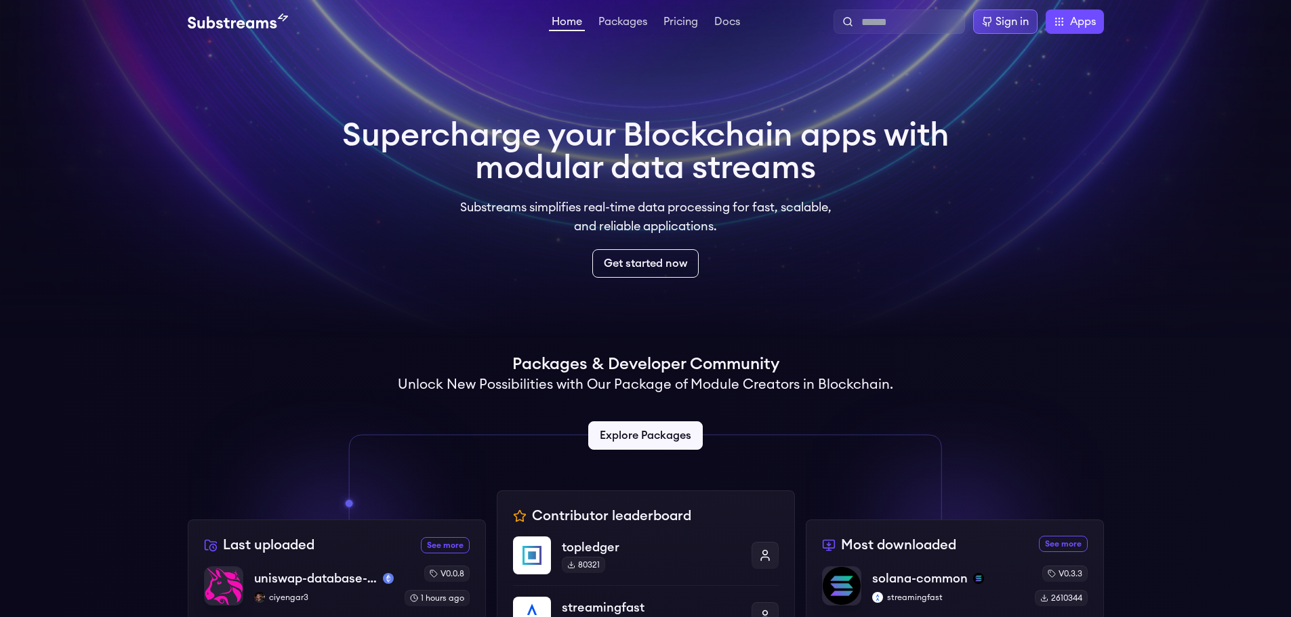
click at [995, 21] on div "Sign in" at bounding box center [1005, 21] width 64 height 24
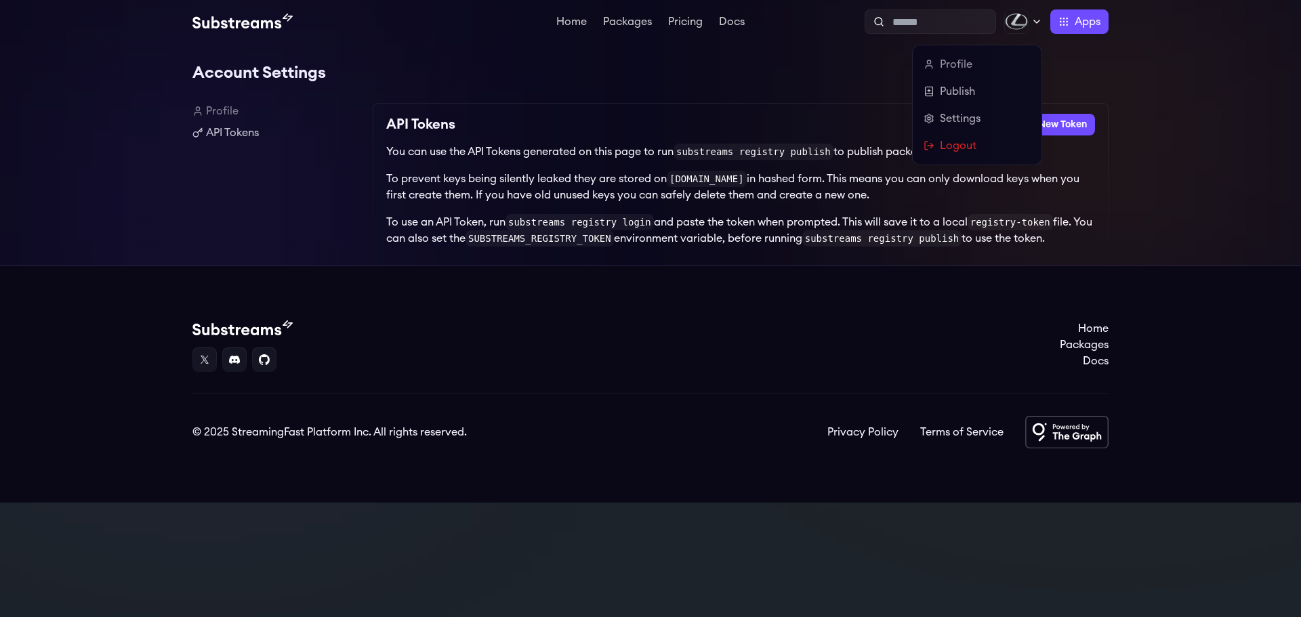
click at [1029, 24] on div at bounding box center [1023, 21] width 38 height 24
click at [972, 69] on link "Profile" at bounding box center [976, 64] width 107 height 16
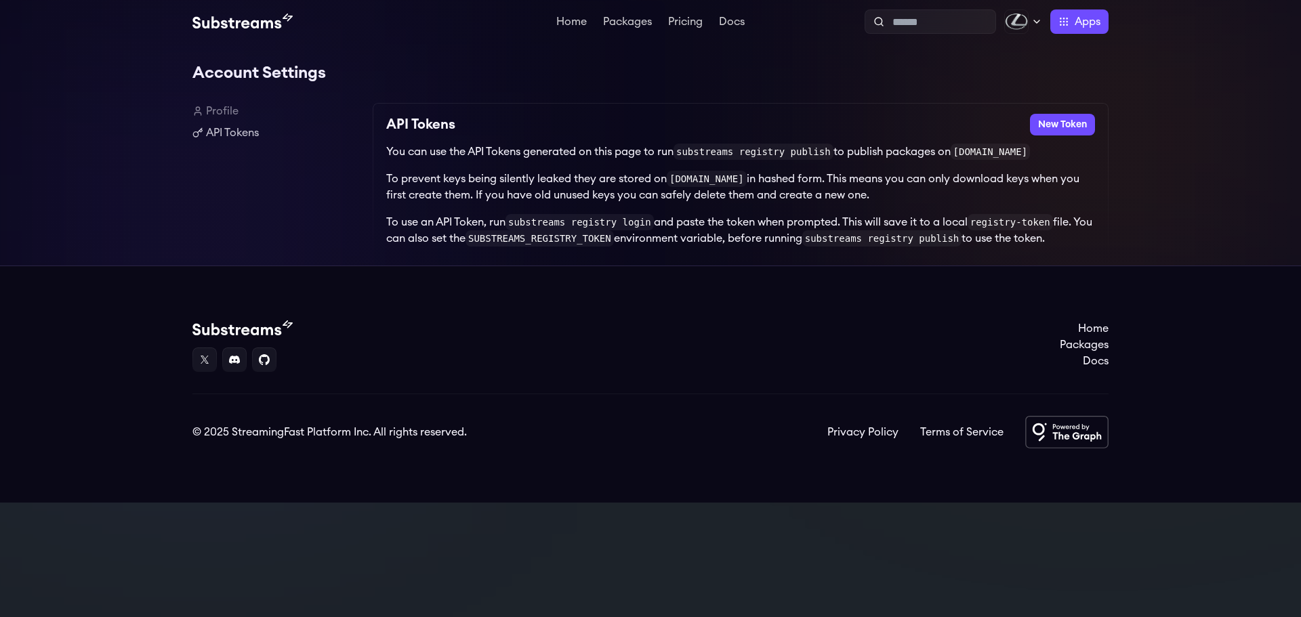
click at [1159, 87] on div "Account Settings Profile API Tokens API Tokens New Token You can use the API To…" at bounding box center [650, 154] width 1301 height 222
click at [400, 152] on p "You can use the API Tokens generated on this page to run substreams registry pu…" at bounding box center [740, 152] width 709 height 16
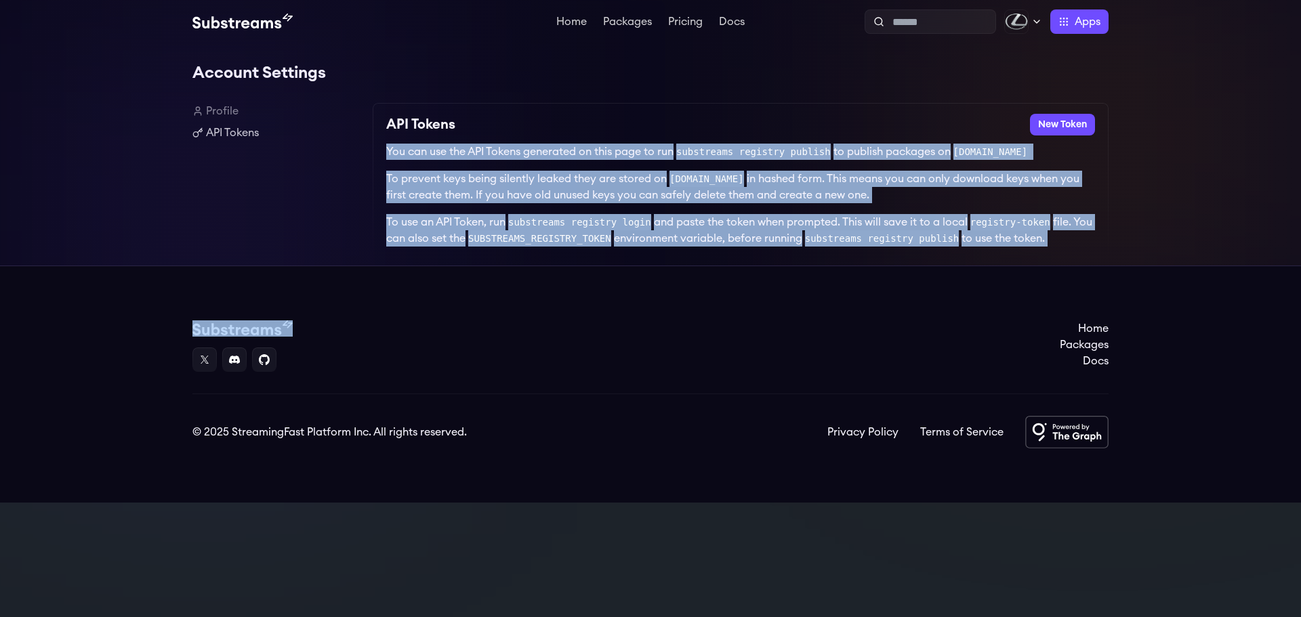
drag, startPoint x: 400, startPoint y: 152, endPoint x: 923, endPoint y: 233, distance: 529.3
click at [923, 233] on div "You can use the API Tokens generated on this page to run substreams registry pu…" at bounding box center [740, 195] width 709 height 103
copy div "You can use the API Tokens generated on this page to run substreams registry pu…"
drag, startPoint x: 1232, startPoint y: 189, endPoint x: 1161, endPoint y: 162, distance: 76.8
click at [1231, 190] on div "Account Settings Profile API Tokens API Tokens New Token You can use the API To…" at bounding box center [650, 154] width 1301 height 222
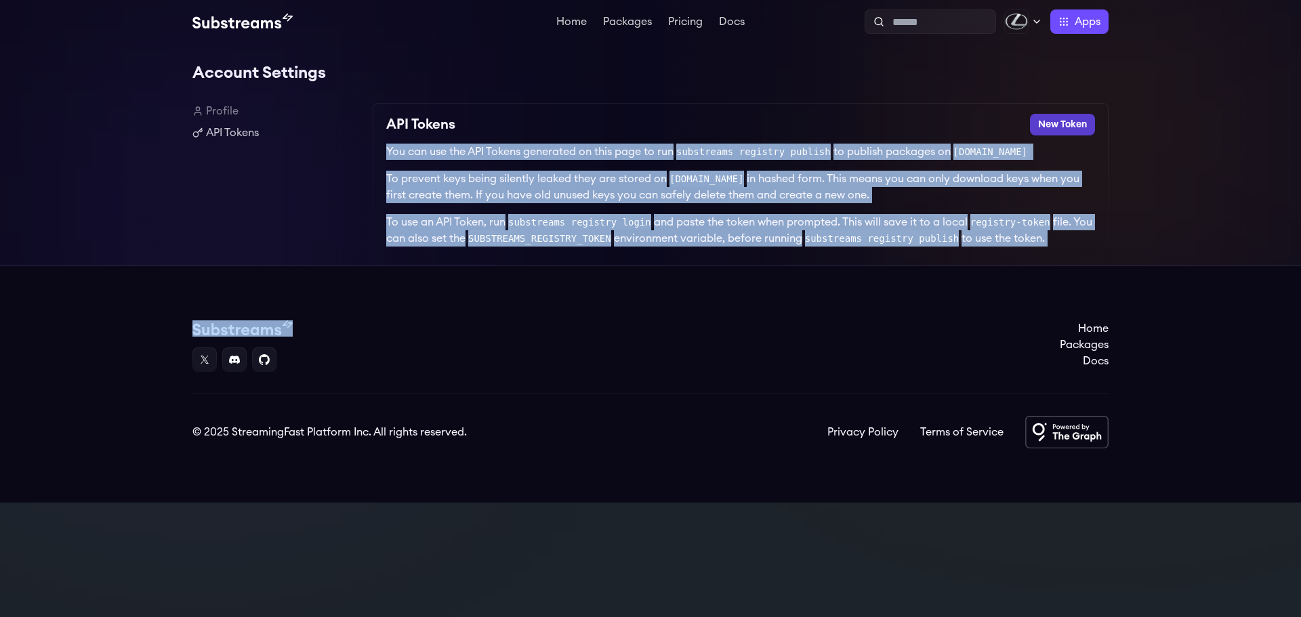
click at [1075, 123] on button "New Token" at bounding box center [1062, 125] width 65 height 22
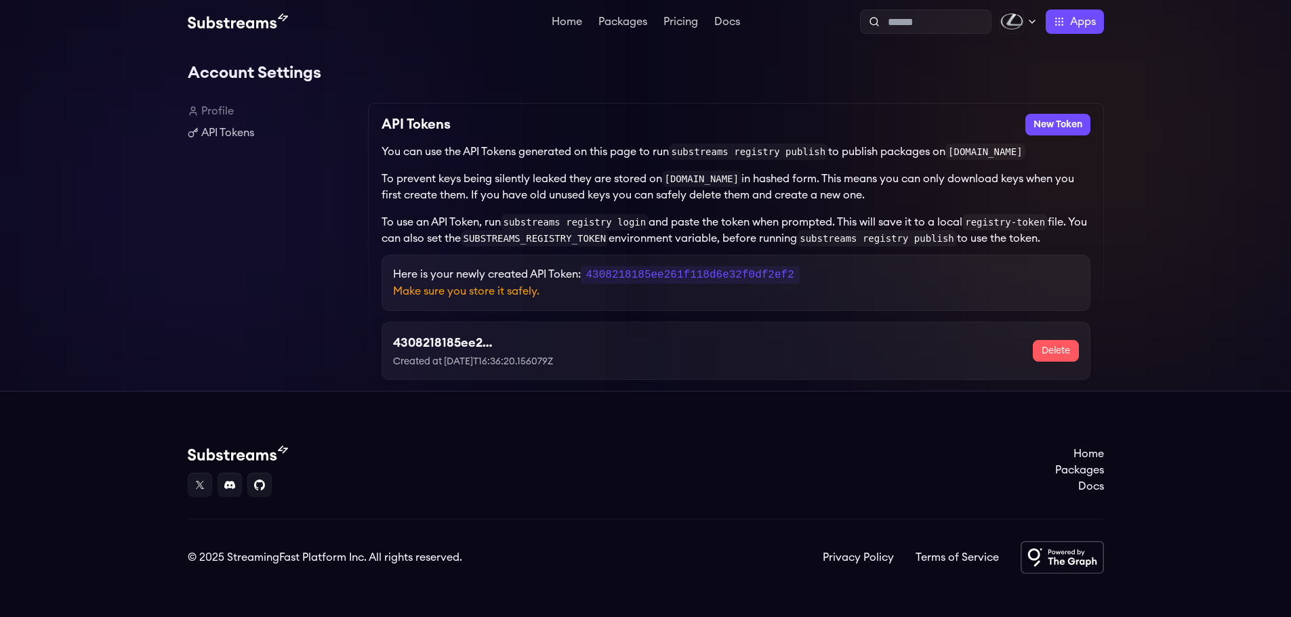
click at [510, 296] on p "Make sure you store it safely." at bounding box center [736, 291] width 686 height 16
click at [610, 293] on p "Make sure you store it safely." at bounding box center [736, 291] width 686 height 16
click at [675, 275] on code "4308218185ee261f118d6e32f0df2ef2" at bounding box center [690, 275] width 219 height 18
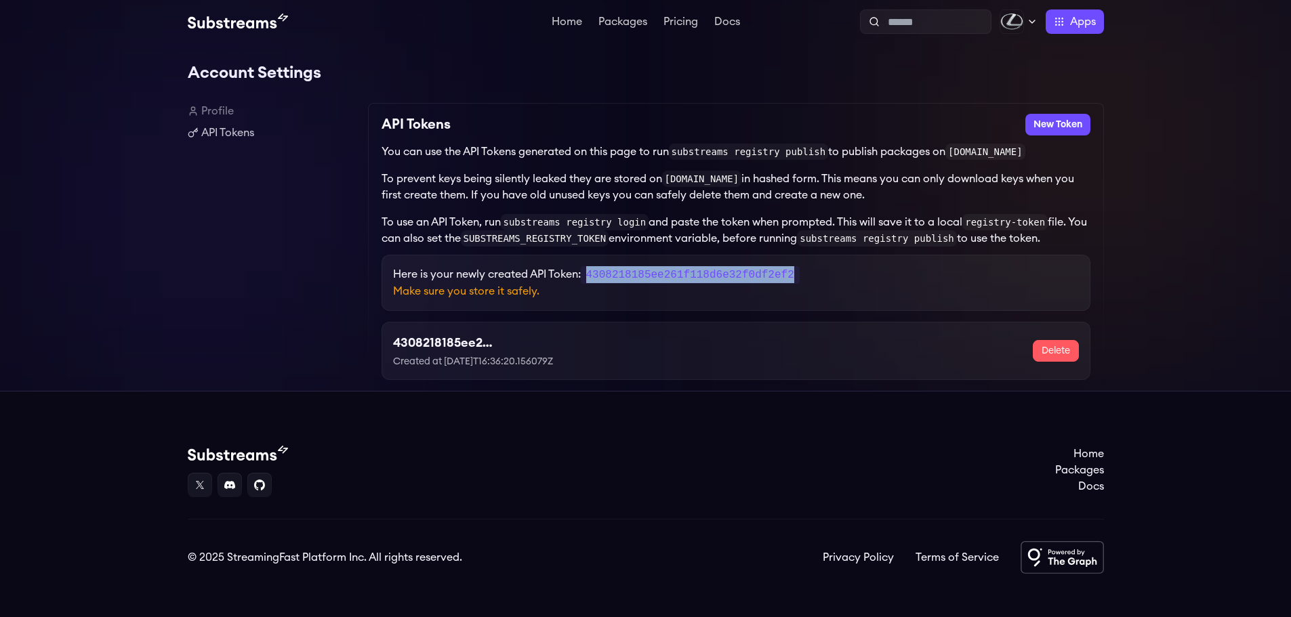
click at [675, 275] on code "4308218185ee261f118d6e32f0df2ef2" at bounding box center [690, 275] width 219 height 18
click at [714, 281] on code "4308218185ee261f118d6e32f0df2ef2" at bounding box center [690, 275] width 219 height 18
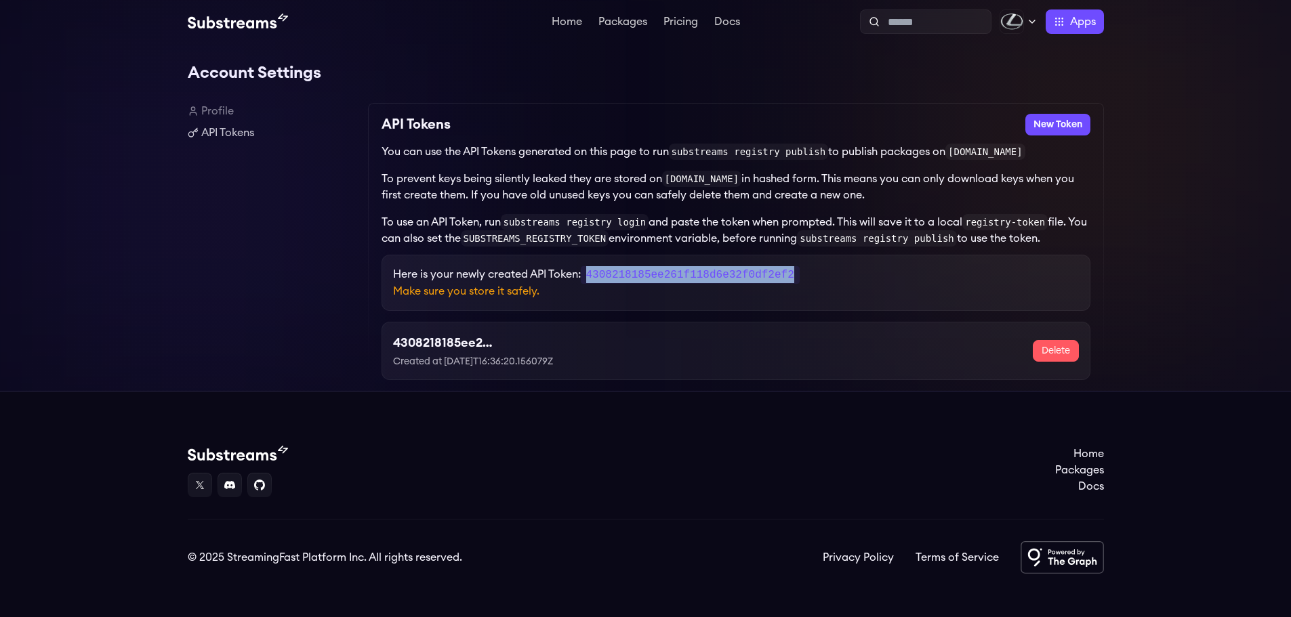
click at [714, 281] on code "4308218185ee261f118d6e32f0df2ef2" at bounding box center [690, 275] width 219 height 18
click at [885, 278] on p "Here is your newly created API Token: 4308218185ee261f118d6e32f0df2ef2" at bounding box center [736, 274] width 686 height 17
click at [1148, 208] on div "Account Settings Profile API Tokens API Tokens New Token You can use the API To…" at bounding box center [645, 217] width 1291 height 348
click at [671, 17] on link "Pricing" at bounding box center [681, 23] width 40 height 14
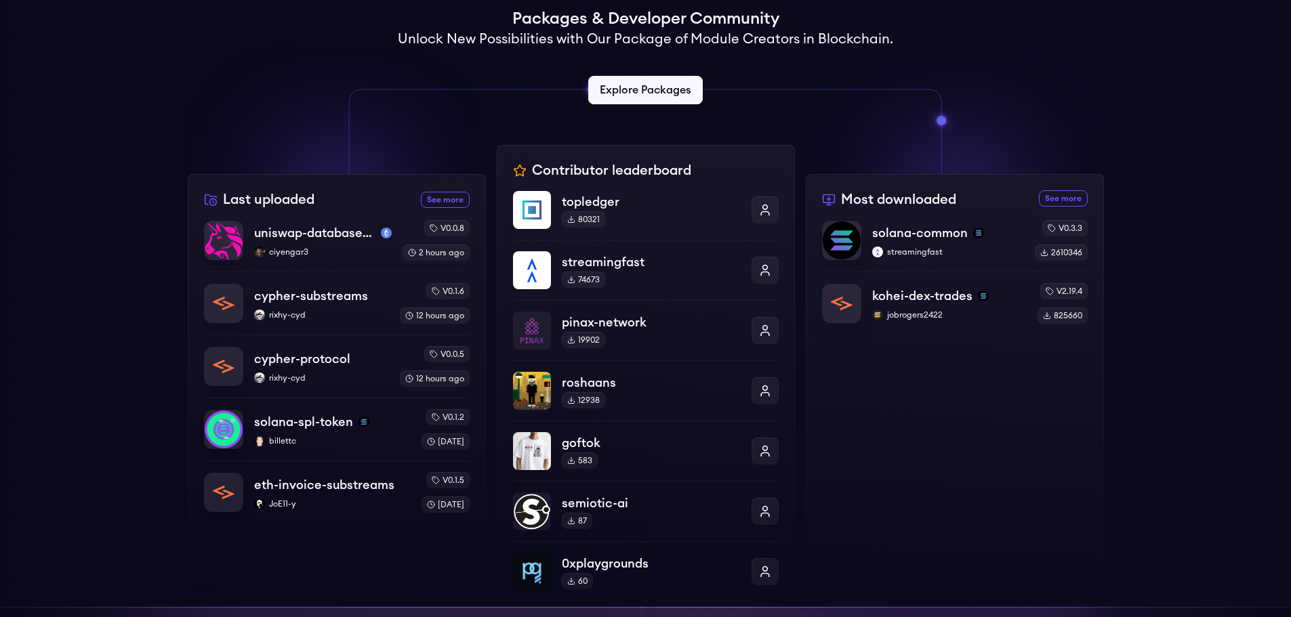
scroll to position [210, 0]
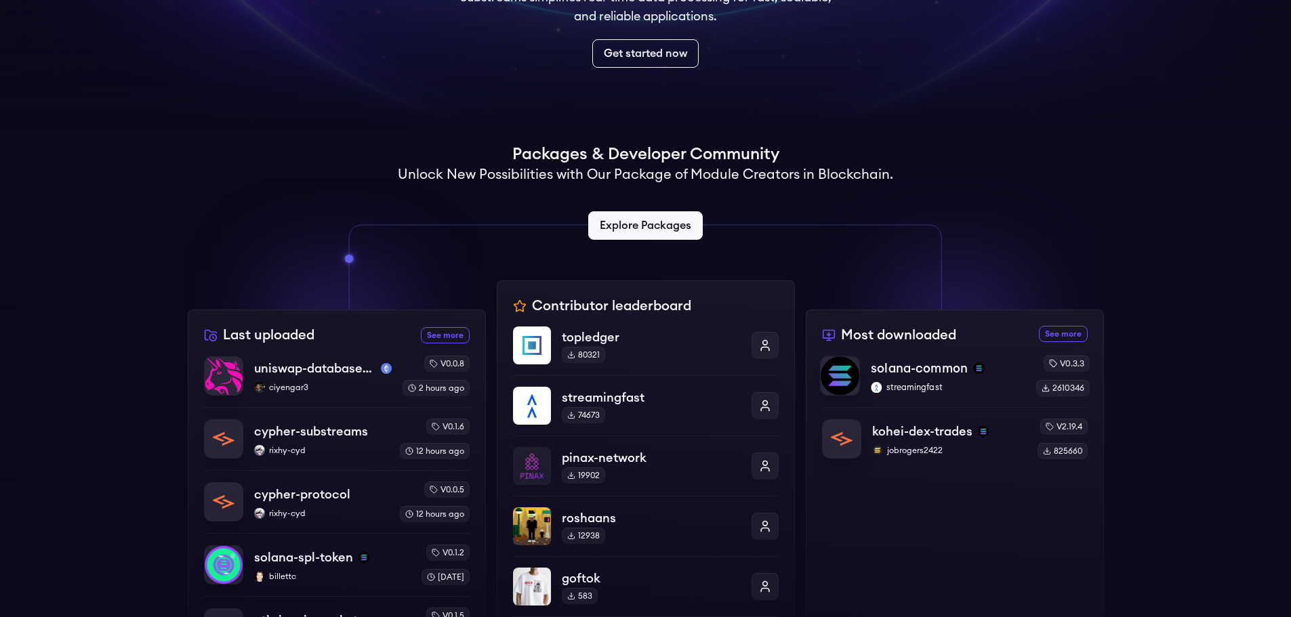
click at [896, 370] on p "solana-common" at bounding box center [919, 368] width 97 height 19
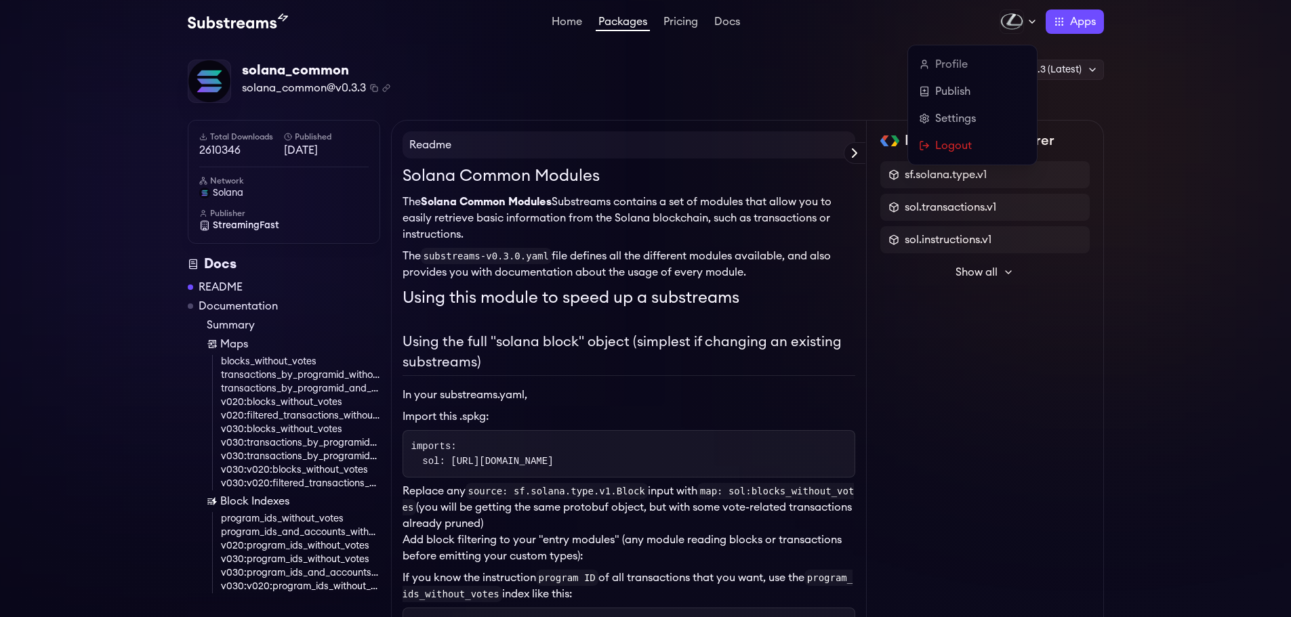
click at [1026, 23] on icon at bounding box center [1031, 21] width 11 height 11
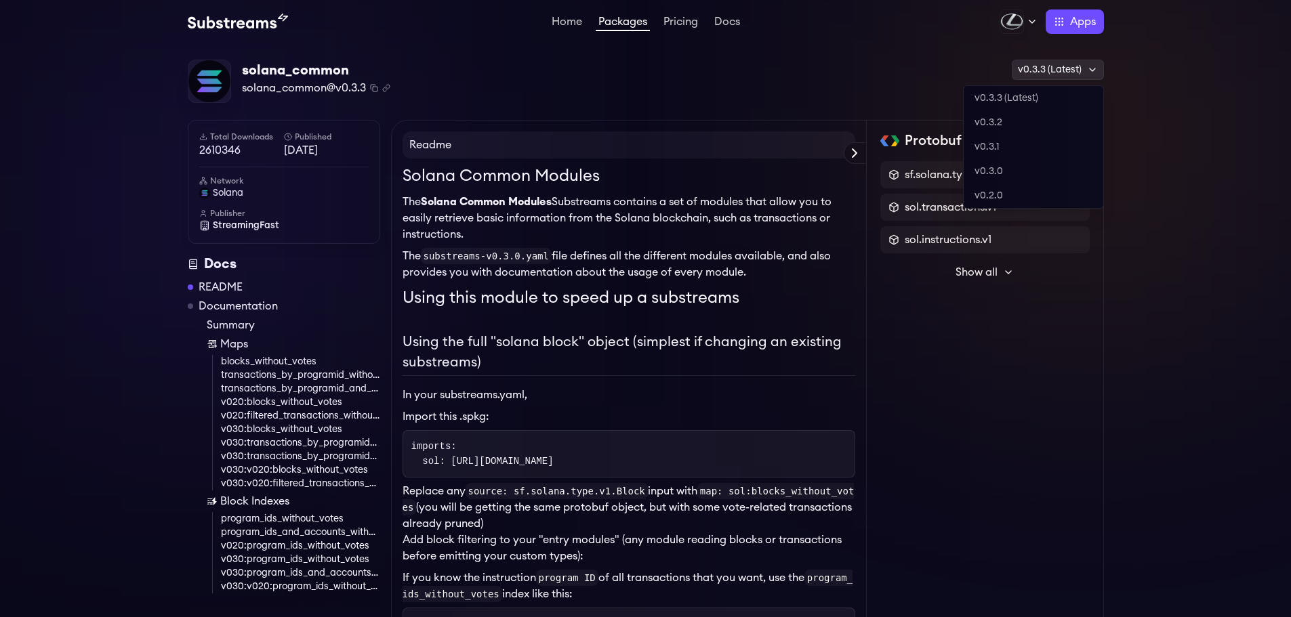
click at [1098, 68] on div "v0.3.3 (Latest)" at bounding box center [1058, 70] width 92 height 20
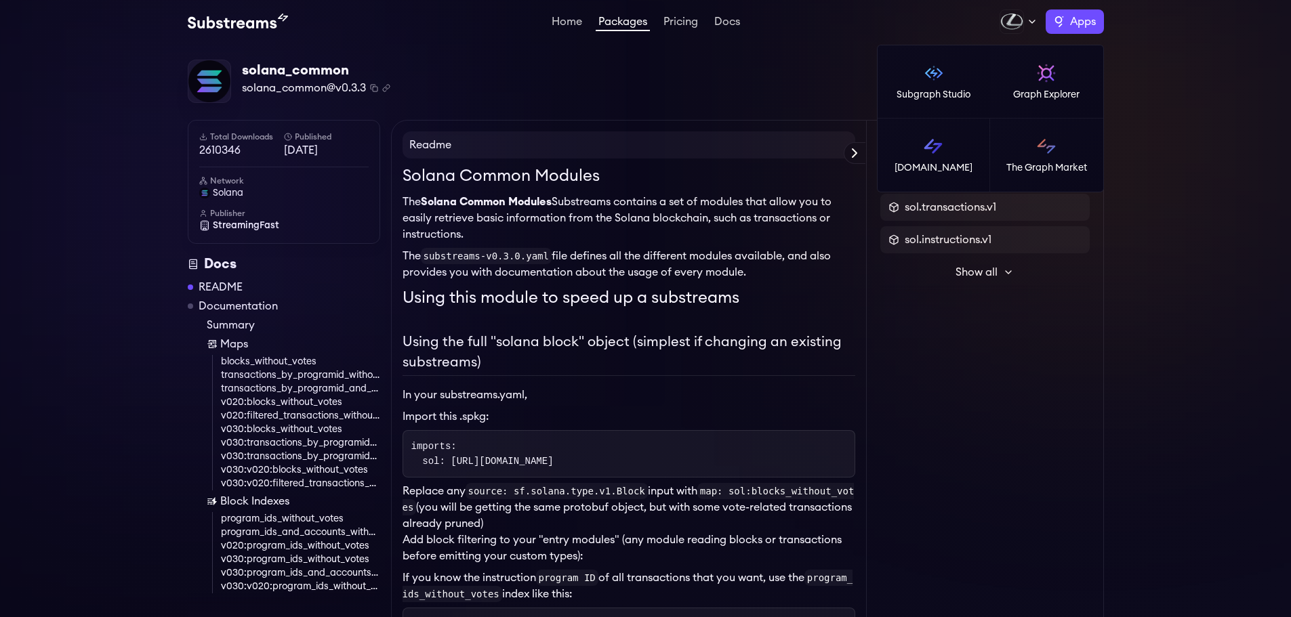
click at [1071, 19] on span "Apps" at bounding box center [1083, 22] width 26 height 16
click at [1067, 96] on p "Graph Explorer" at bounding box center [1046, 95] width 66 height 14
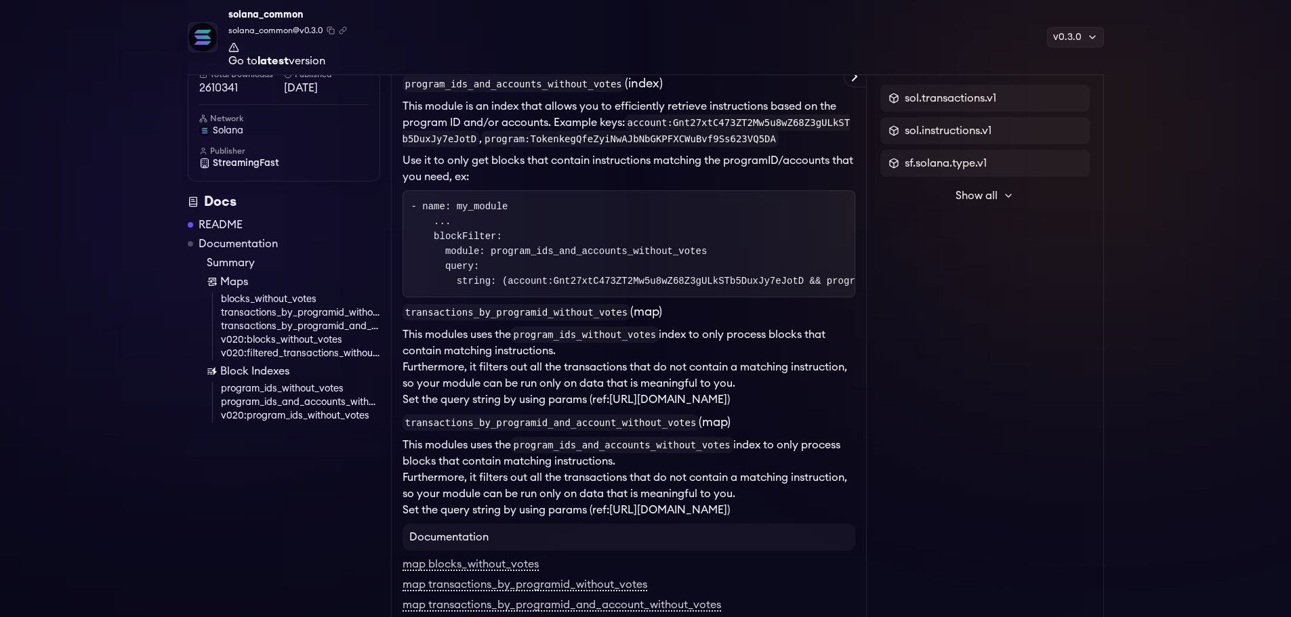
scroll to position [0, 20]
